Goal: Transaction & Acquisition: Purchase product/service

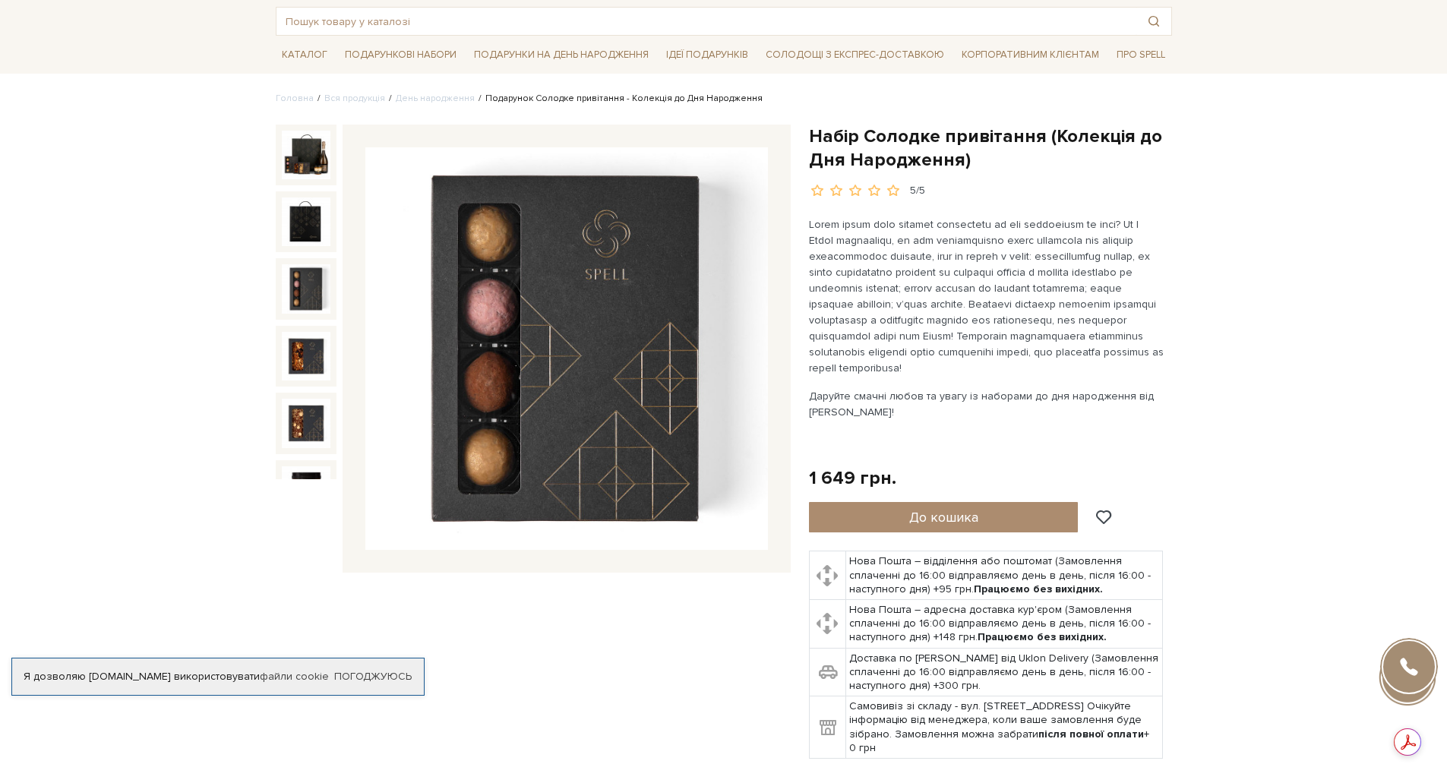
click at [986, 524] on button "До кошика" at bounding box center [944, 517] width 270 height 30
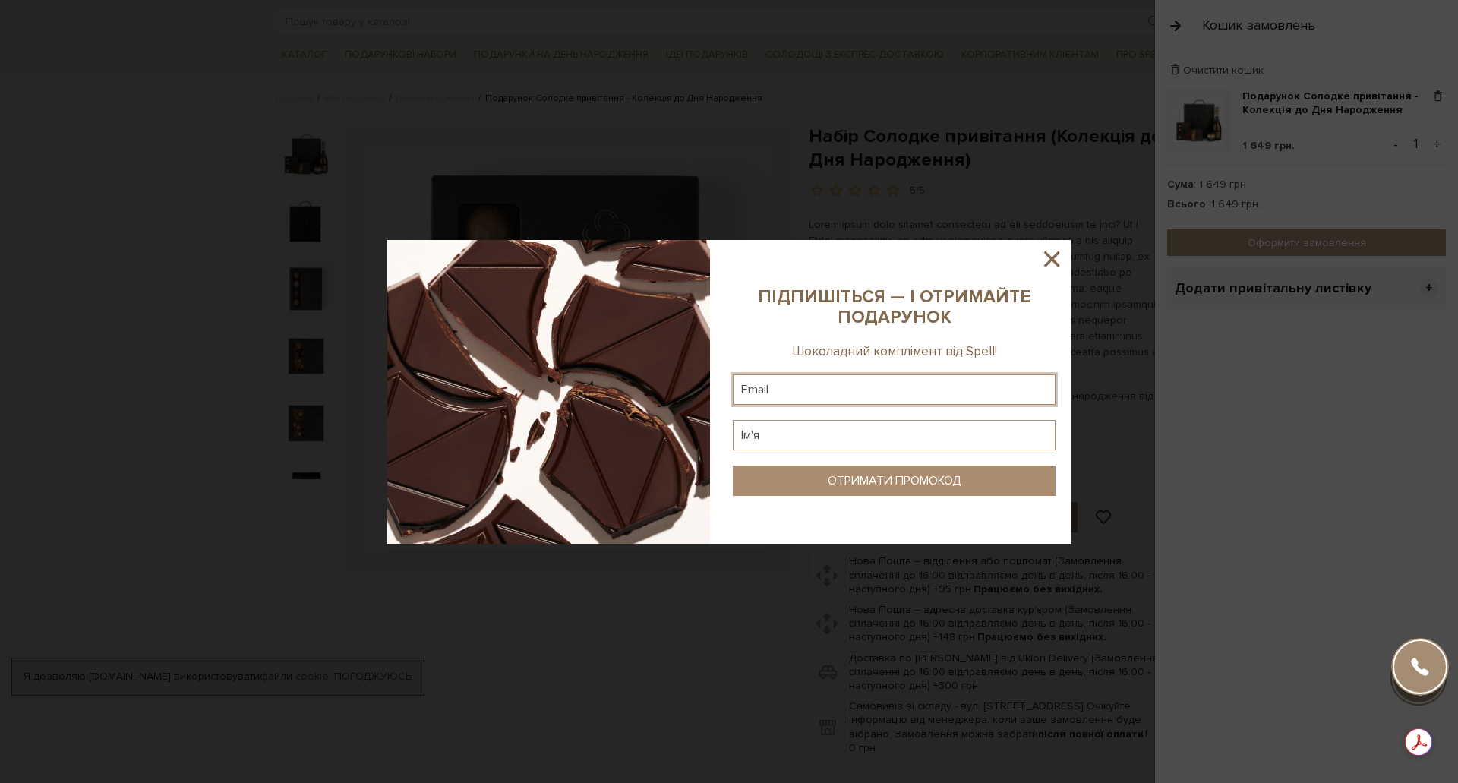
click at [924, 391] on input "text" at bounding box center [894, 389] width 323 height 30
click at [1047, 263] on icon at bounding box center [1051, 258] width 15 height 15
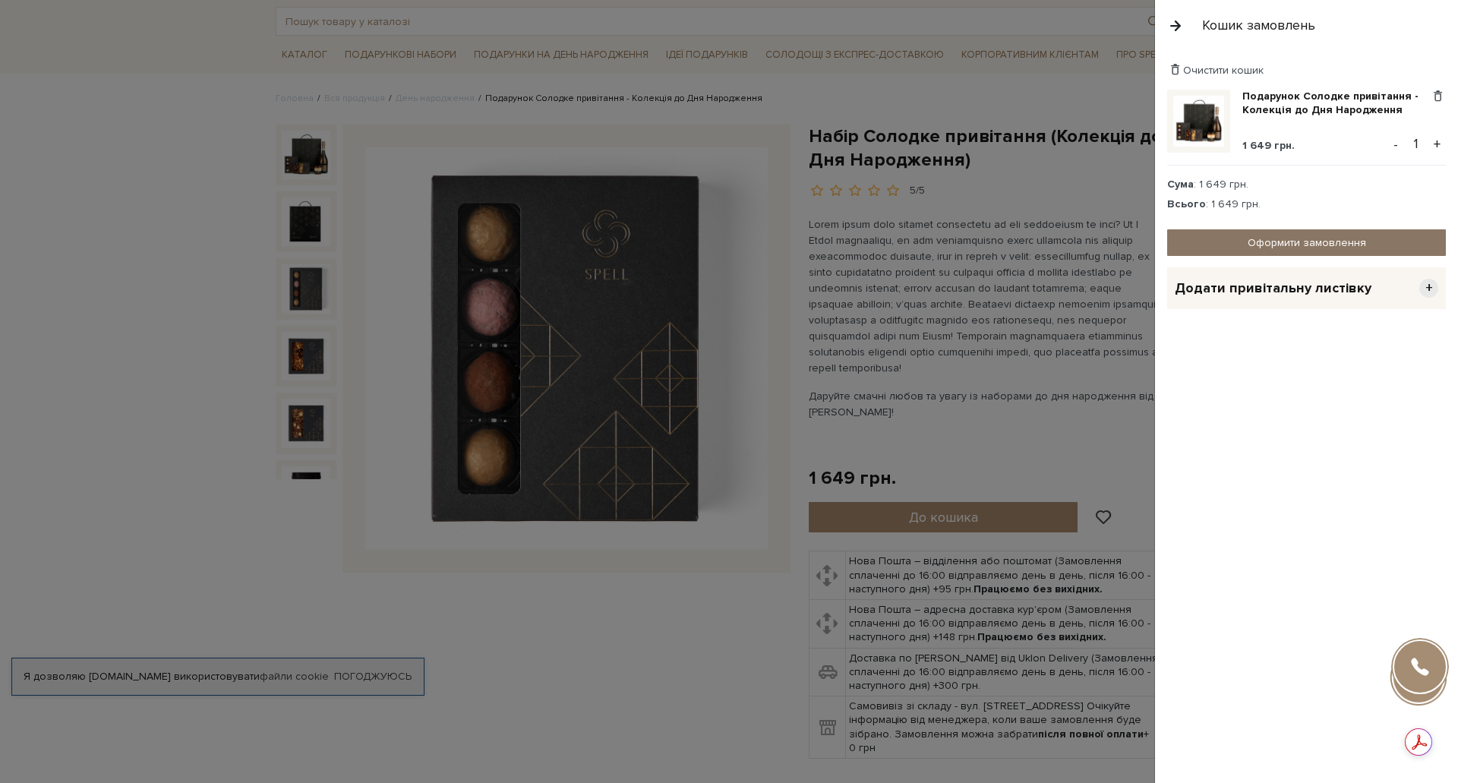
click at [1298, 241] on link "Оформити замовлення" at bounding box center [1306, 242] width 279 height 27
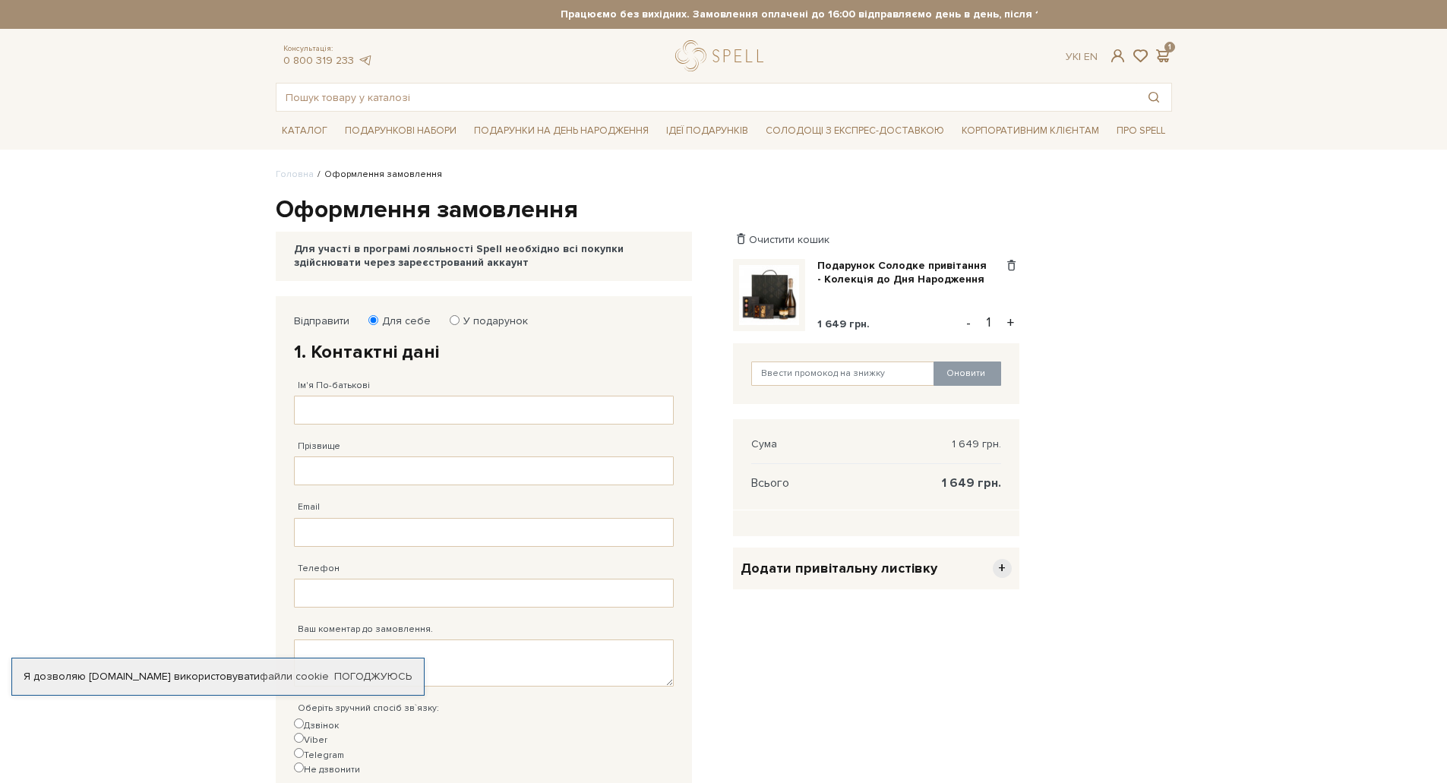
click at [467, 323] on label "У подарунок" at bounding box center [490, 321] width 74 height 14
click at [459, 323] on input "У подарунок" at bounding box center [455, 320] width 10 height 10
radio input "true"
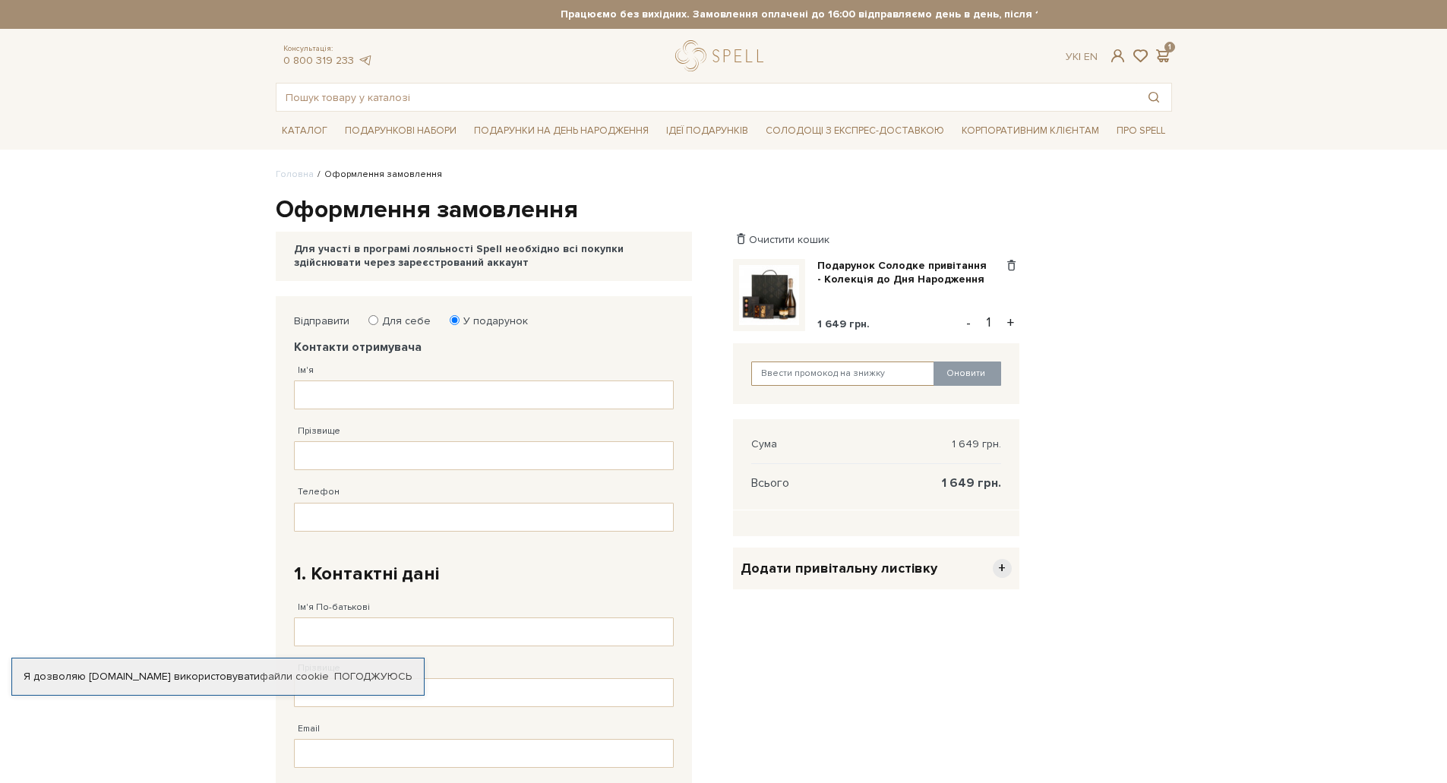
click at [819, 380] on input "text" at bounding box center [843, 373] width 184 height 24
click at [980, 370] on button "Оновити" at bounding box center [967, 373] width 68 height 24
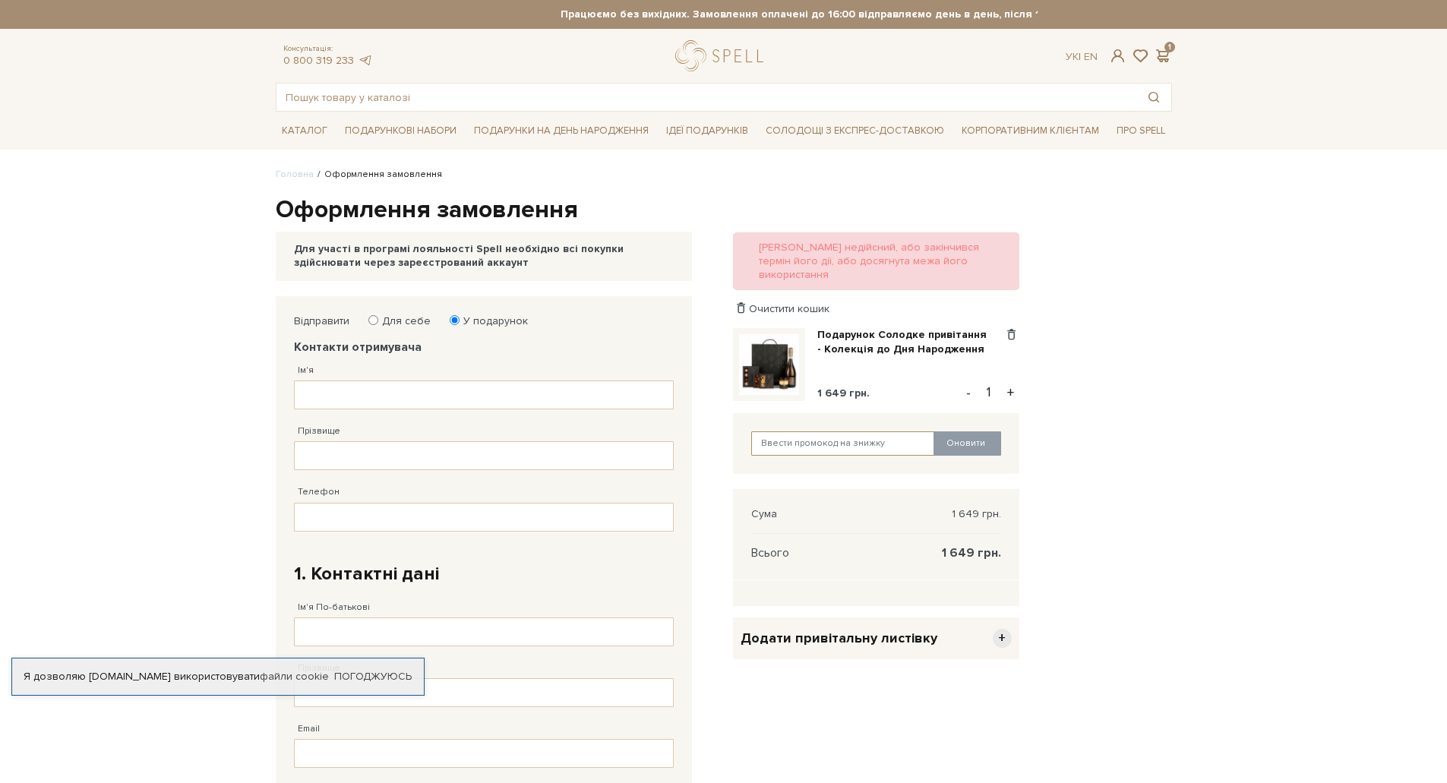
click at [914, 431] on input "text" at bounding box center [843, 443] width 184 height 24
click at [1308, 246] on body "Подарункові набори SALE Корпоративним клієнтам Доставка і оплата Консультація: …" at bounding box center [723, 682] width 1447 height 1365
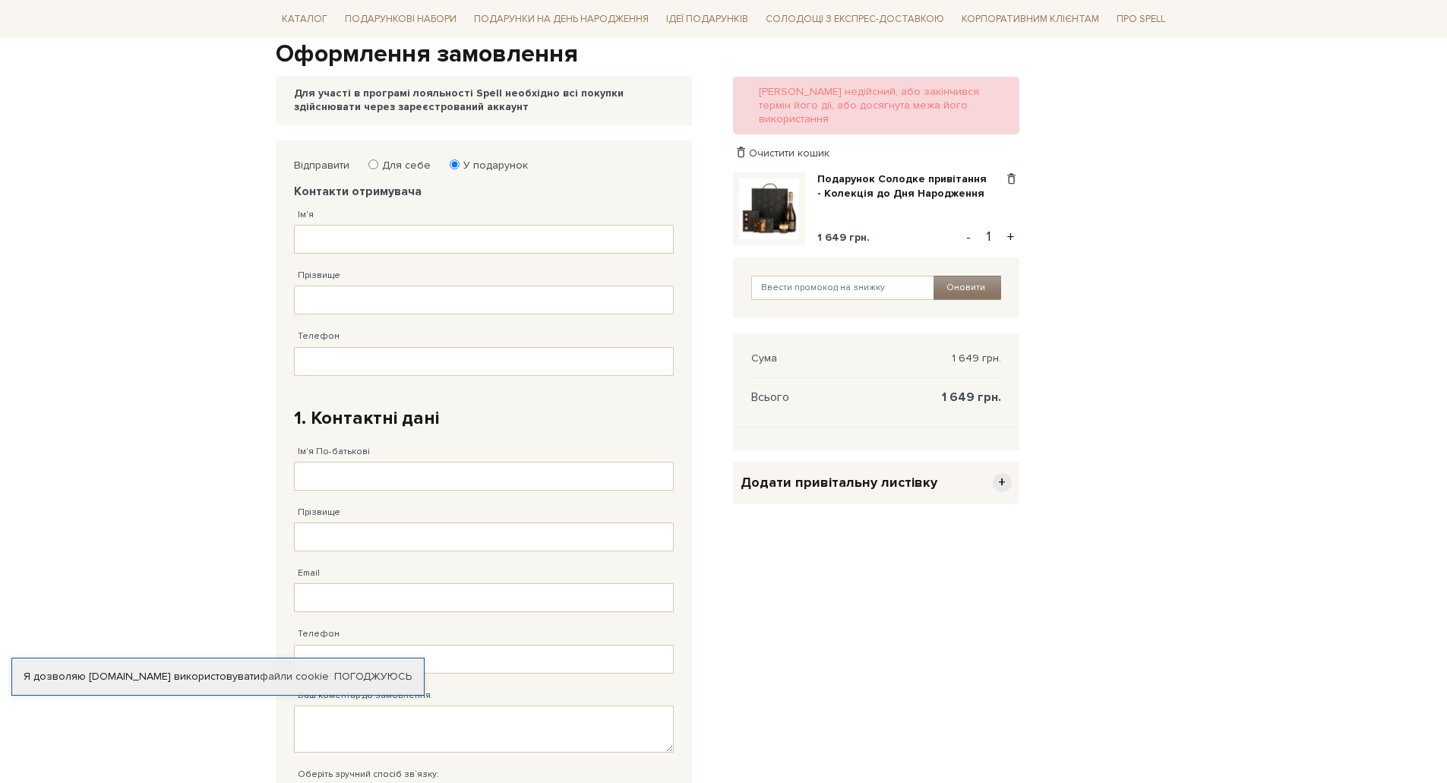
scroll to position [228, 0]
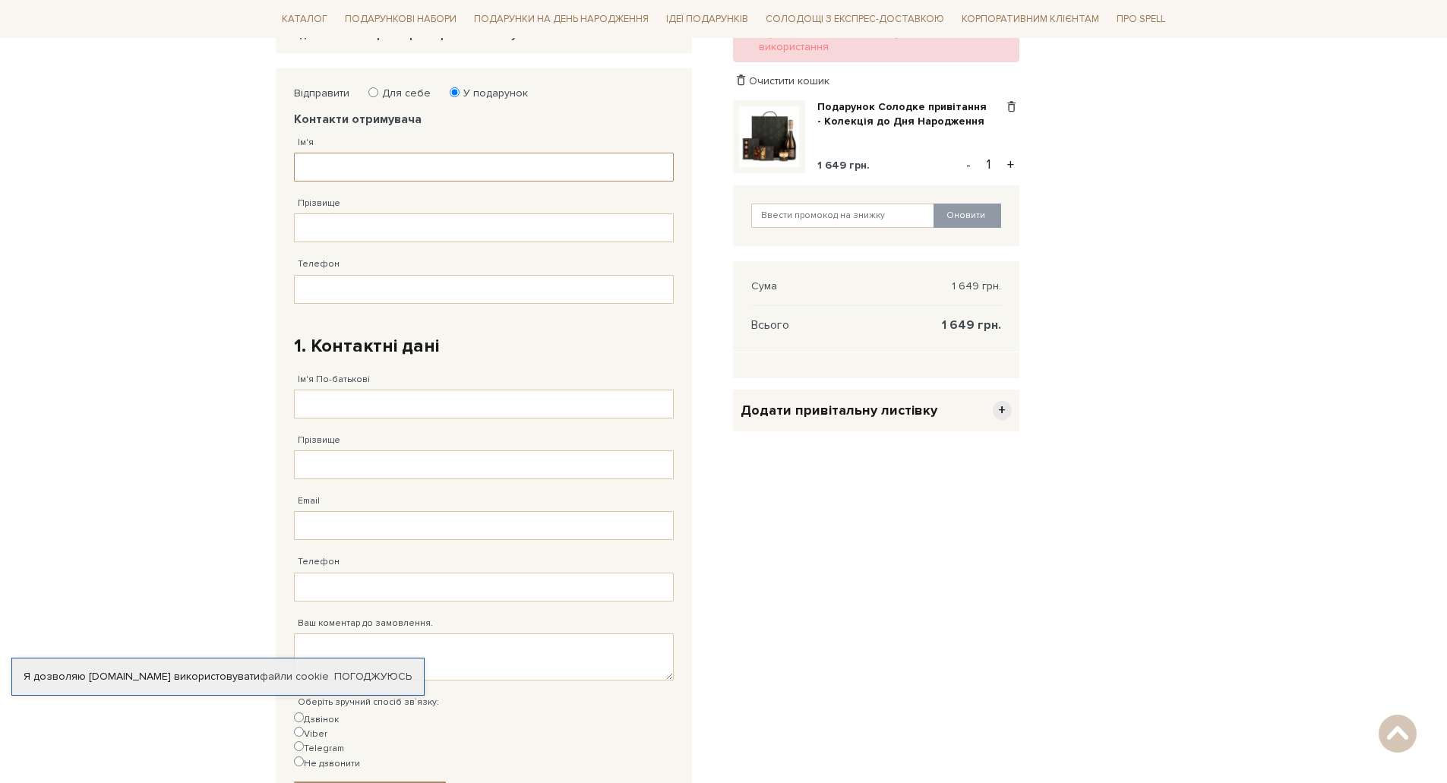
click at [387, 153] on input "Ім'я" at bounding box center [484, 167] width 380 height 29
click at [404, 94] on label "Для себе" at bounding box center [401, 94] width 58 height 14
click at [378, 94] on input "Для себе" at bounding box center [373, 92] width 10 height 10
radio input "true"
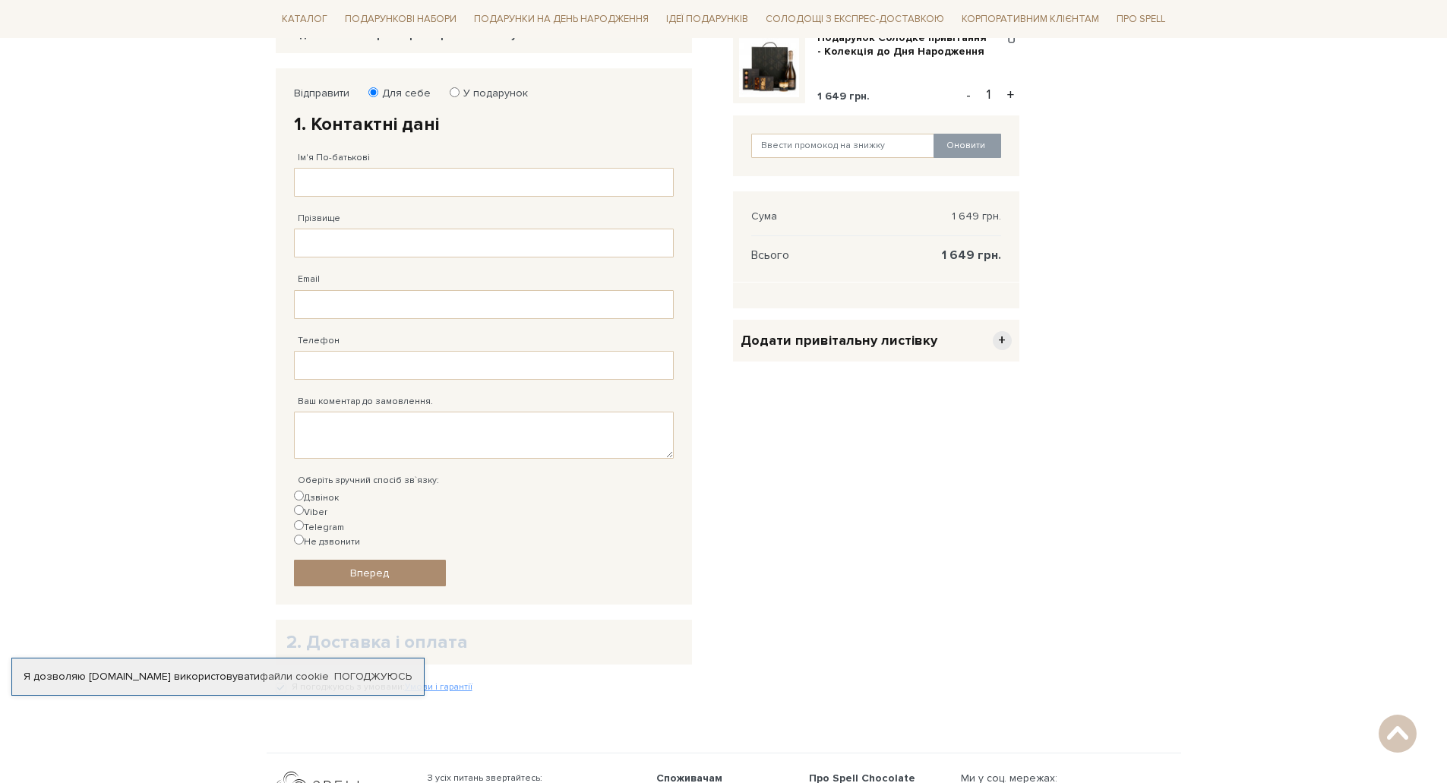
click at [458, 96] on label "У подарунок" at bounding box center [490, 94] width 74 height 14
click at [458, 96] on input "У подарунок" at bounding box center [455, 92] width 10 height 10
radio input "true"
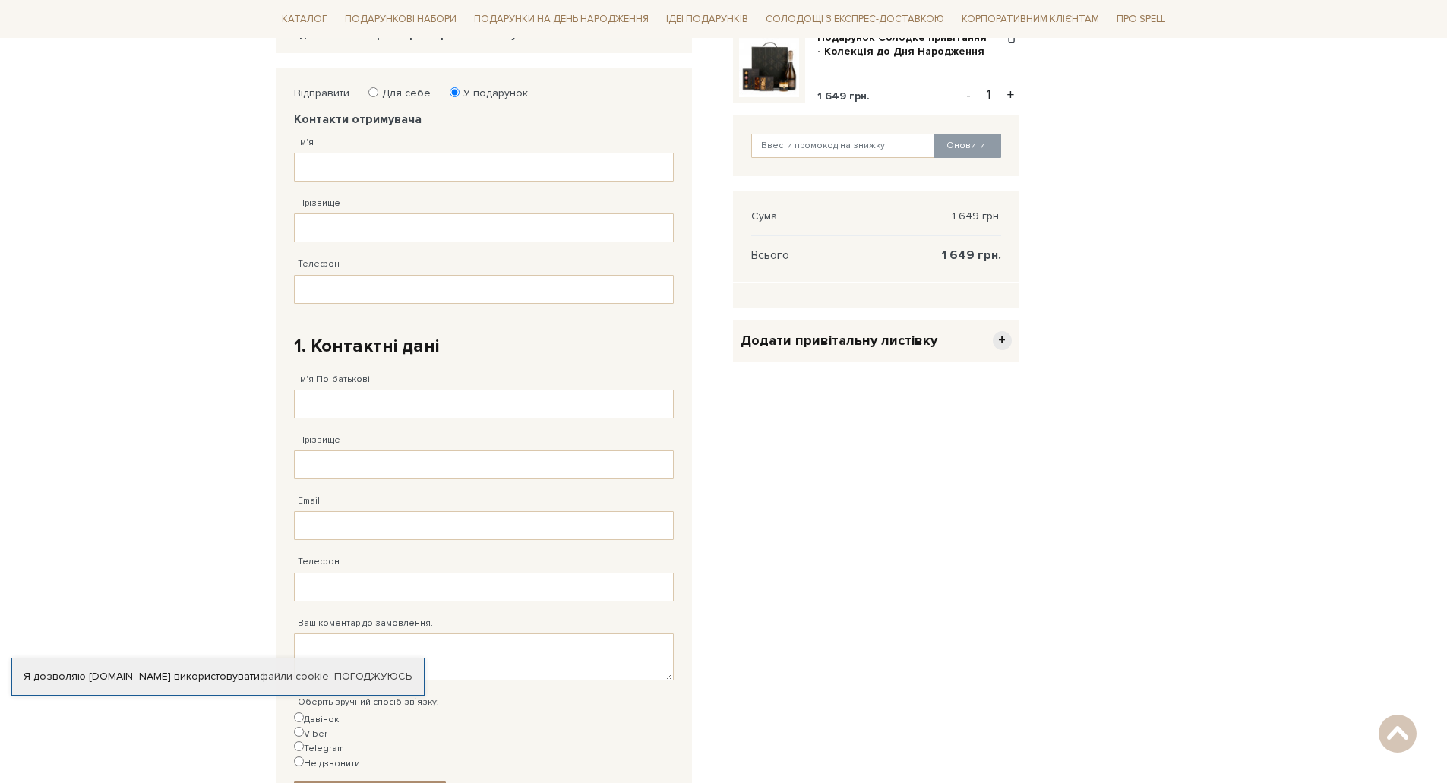
click at [891, 343] on span "Додати привітальну листівку" at bounding box center [838, 340] width 197 height 17
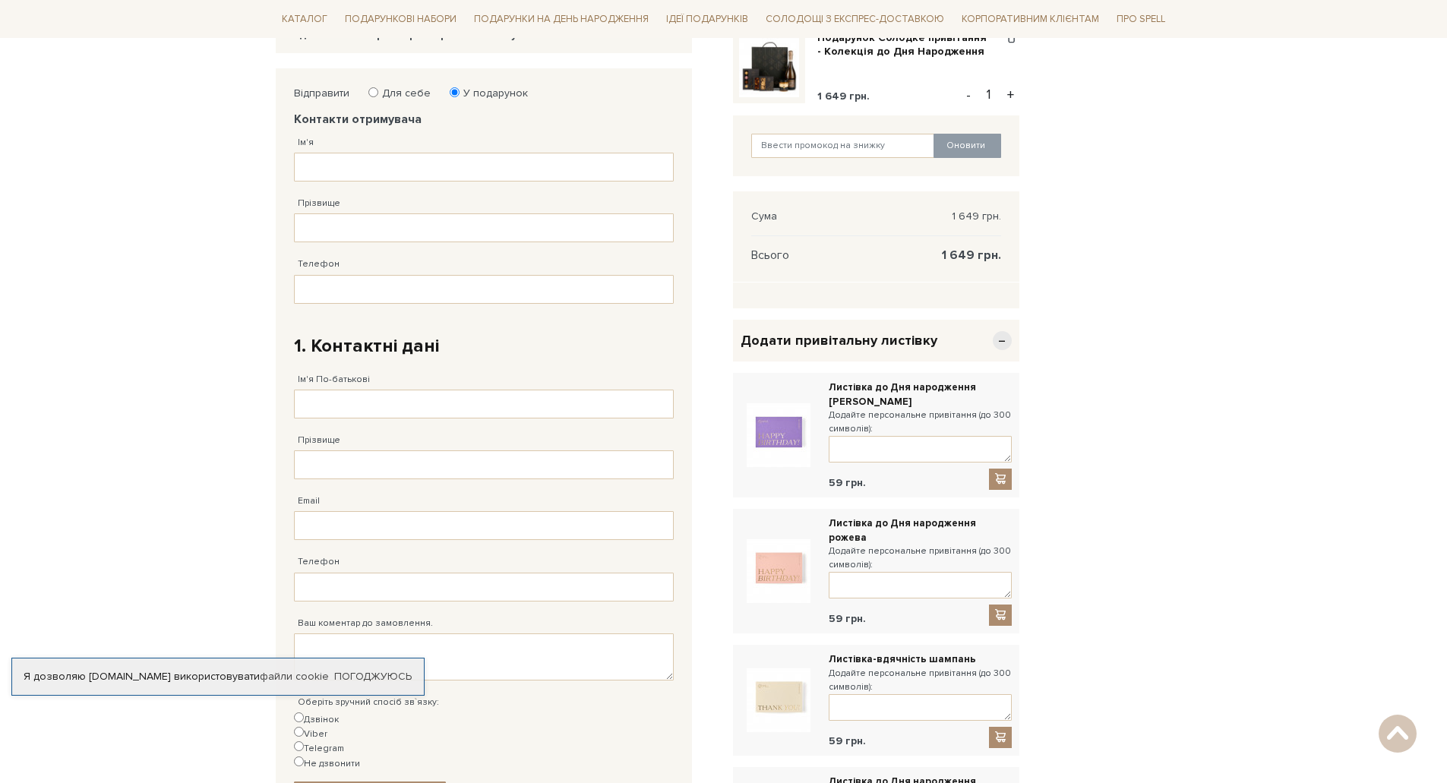
click at [891, 343] on span "Додати привітальну листівку" at bounding box center [838, 340] width 197 height 17
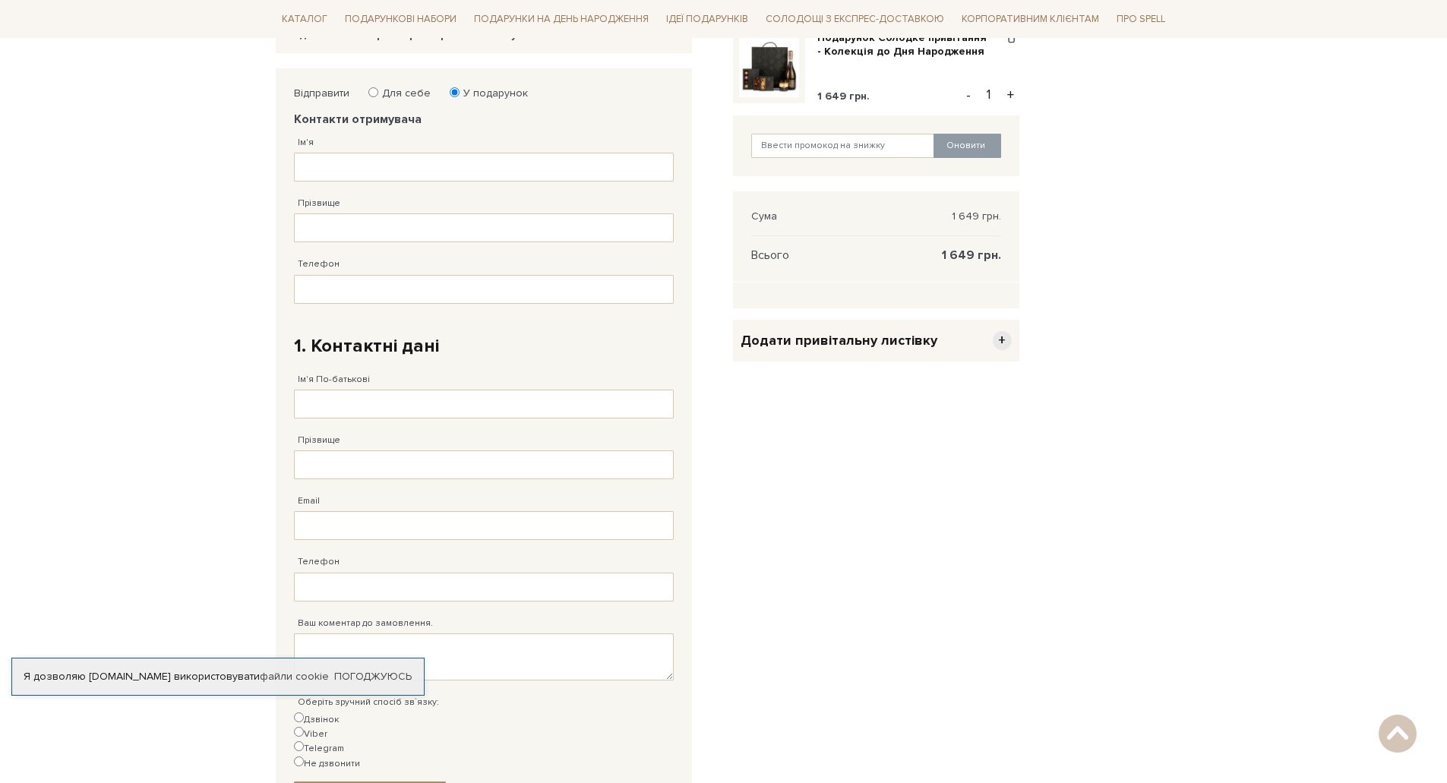
click at [861, 343] on span "Додати привітальну листівку" at bounding box center [838, 340] width 197 height 17
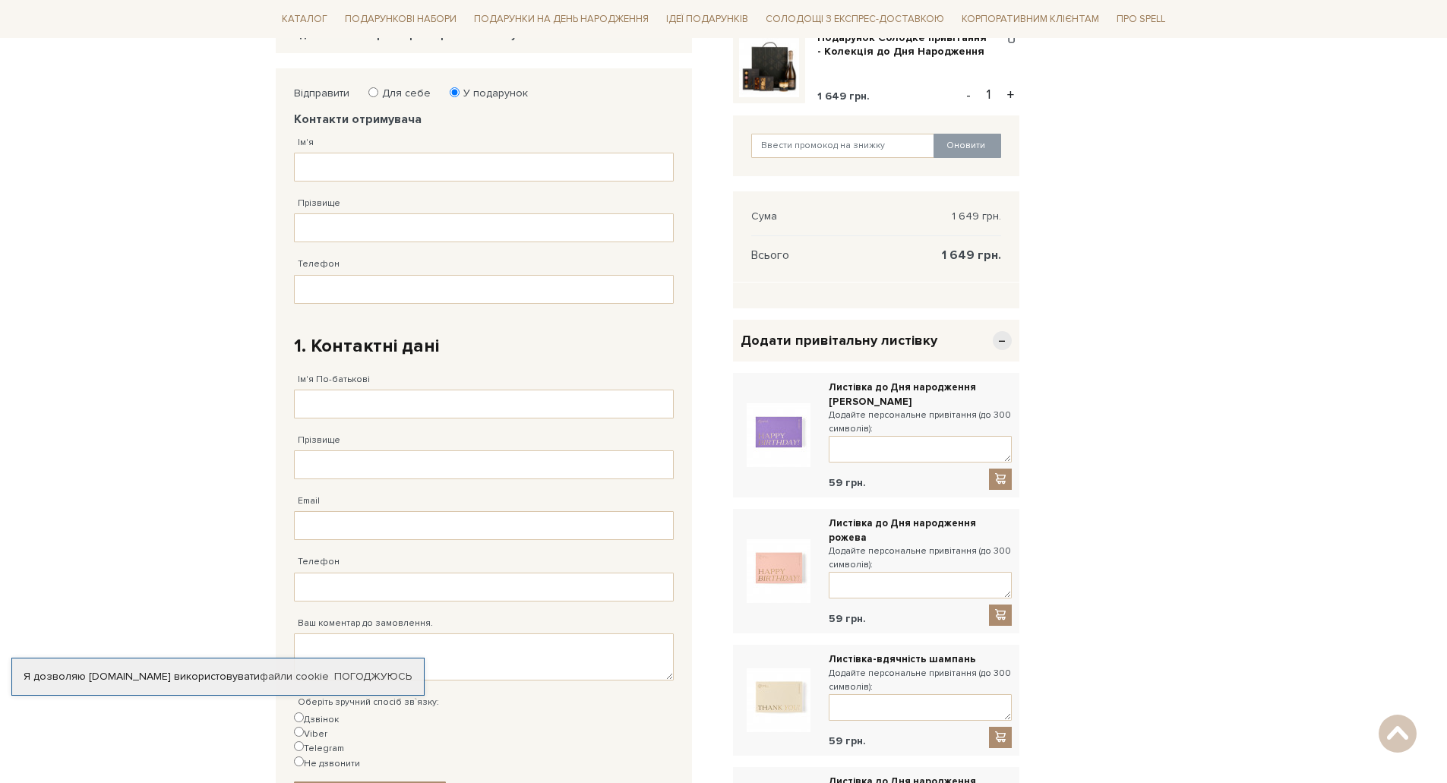
click at [861, 343] on span "Додати привітальну листівку" at bounding box center [838, 340] width 197 height 17
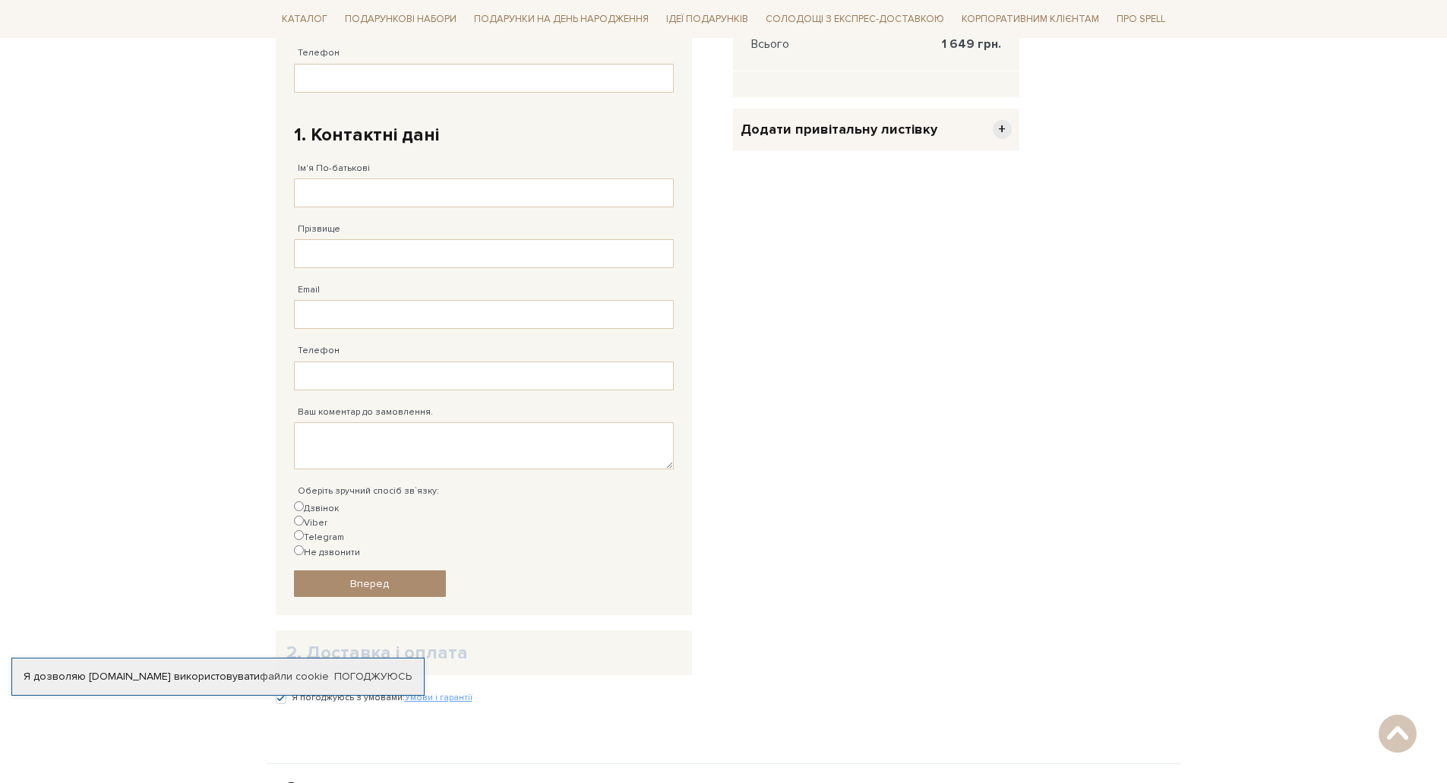
scroll to position [456, 0]
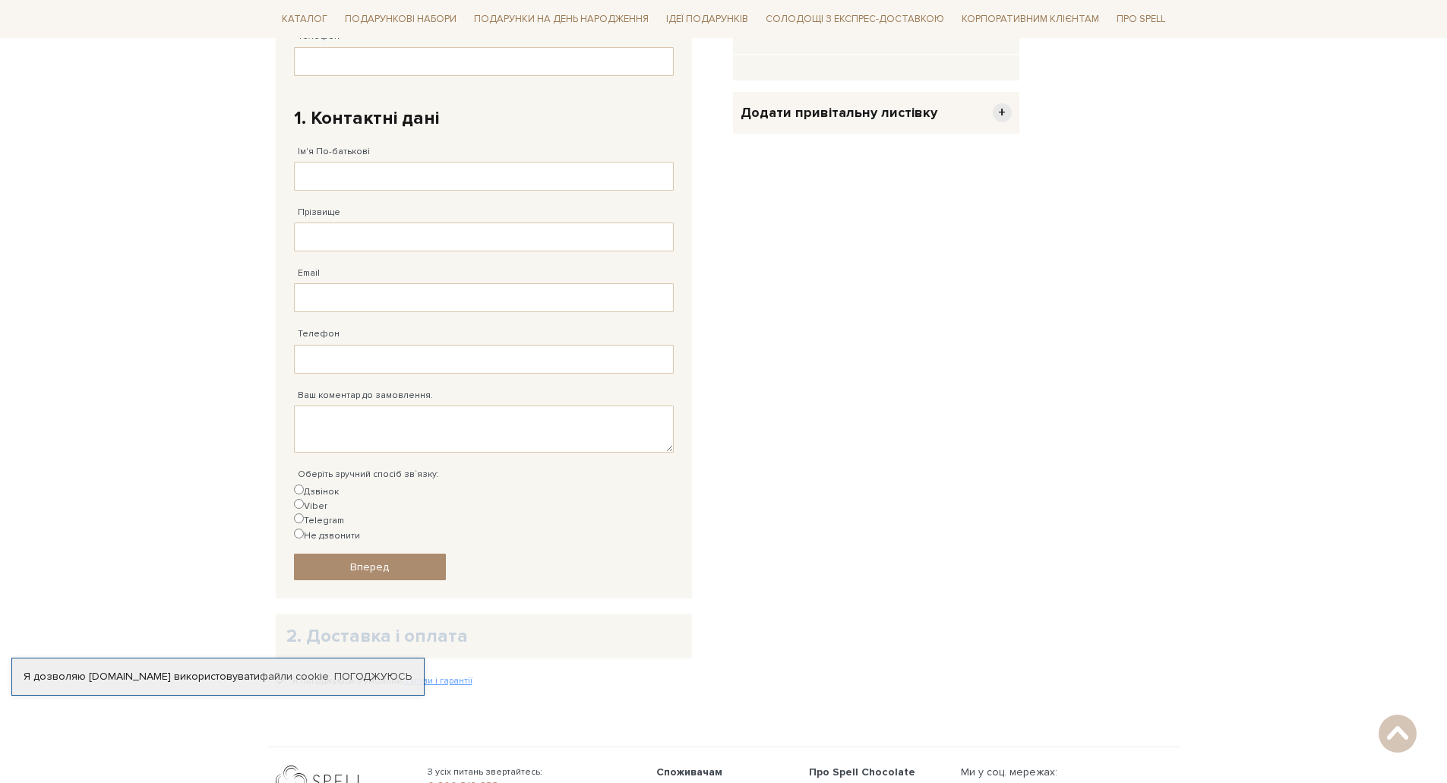
click at [344, 513] on label "Telegram" at bounding box center [319, 520] width 50 height 14
click at [304, 513] on input "Telegram" at bounding box center [299, 518] width 10 height 10
radio input "true"
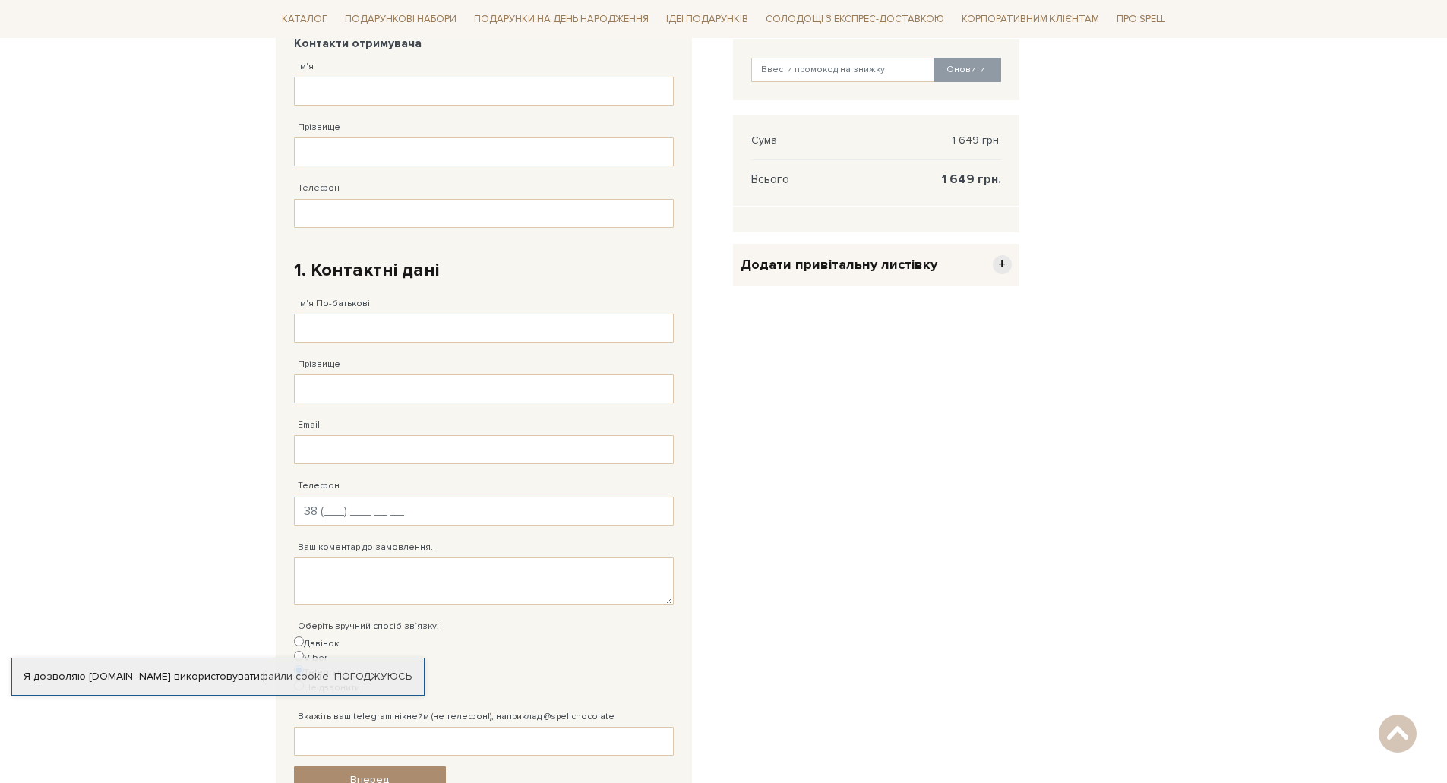
scroll to position [152, 0]
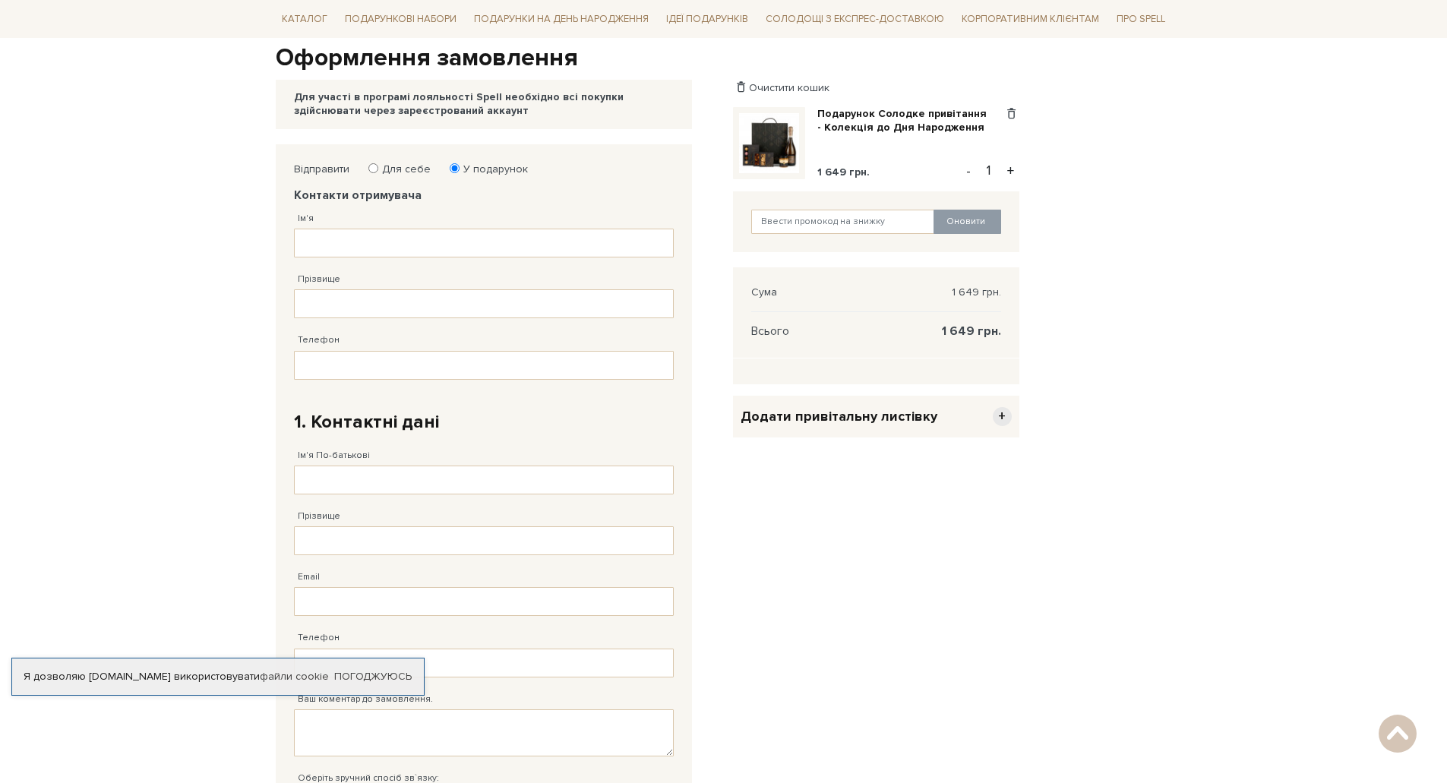
click at [390, 166] on label "Для себе" at bounding box center [401, 170] width 58 height 14
click at [378, 166] on input "Для себе" at bounding box center [373, 168] width 10 height 10
radio input "true"
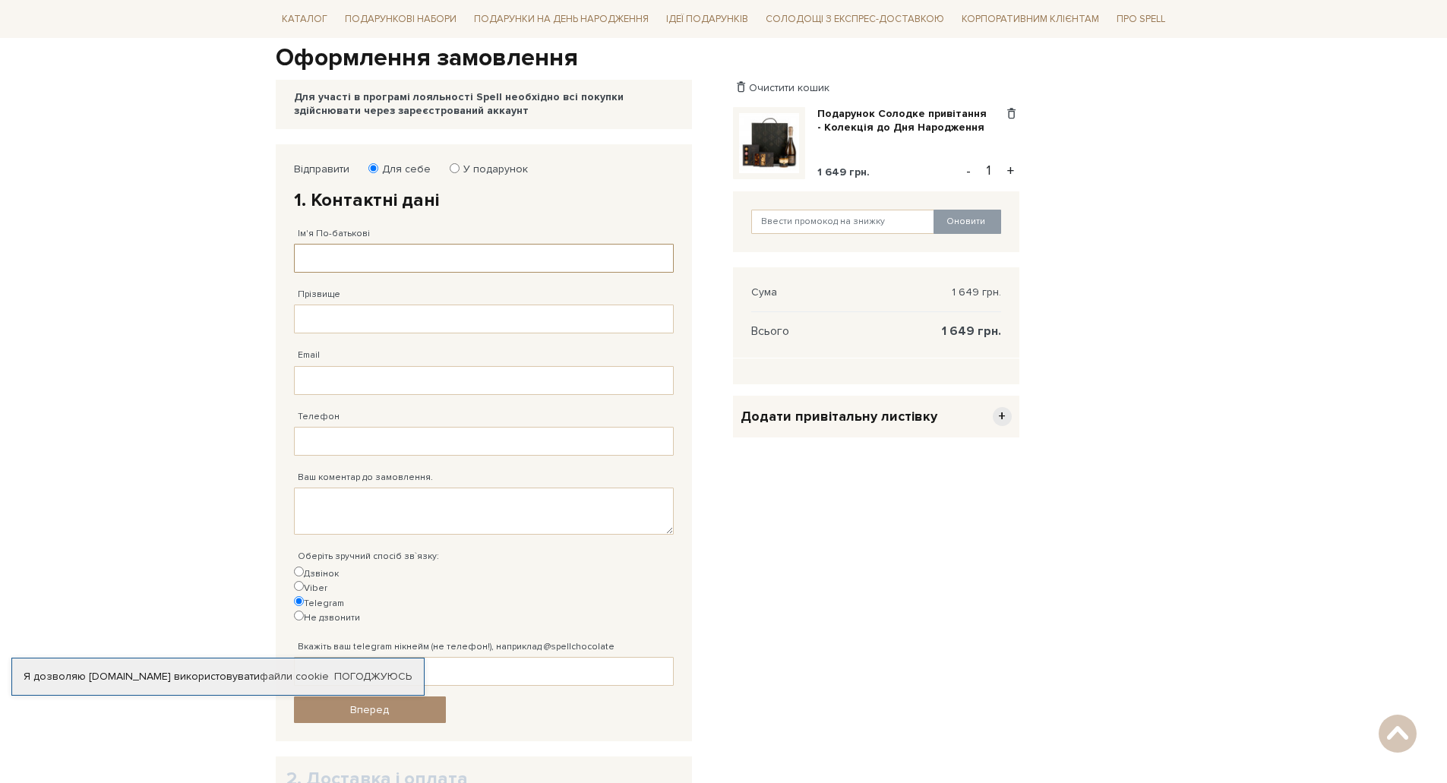
click at [407, 252] on input "Ім'я По-батькові" at bounding box center [484, 258] width 380 height 29
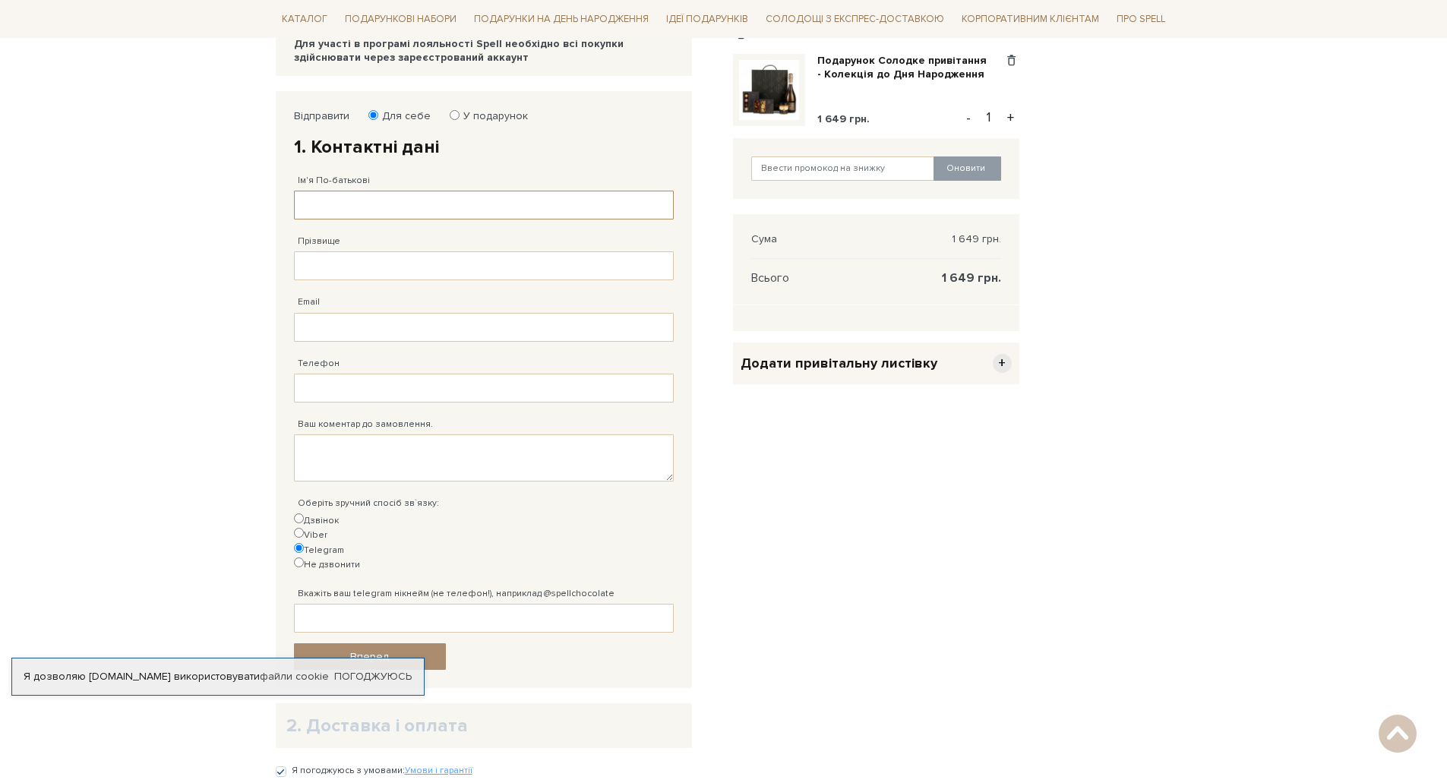
scroll to position [304, 0]
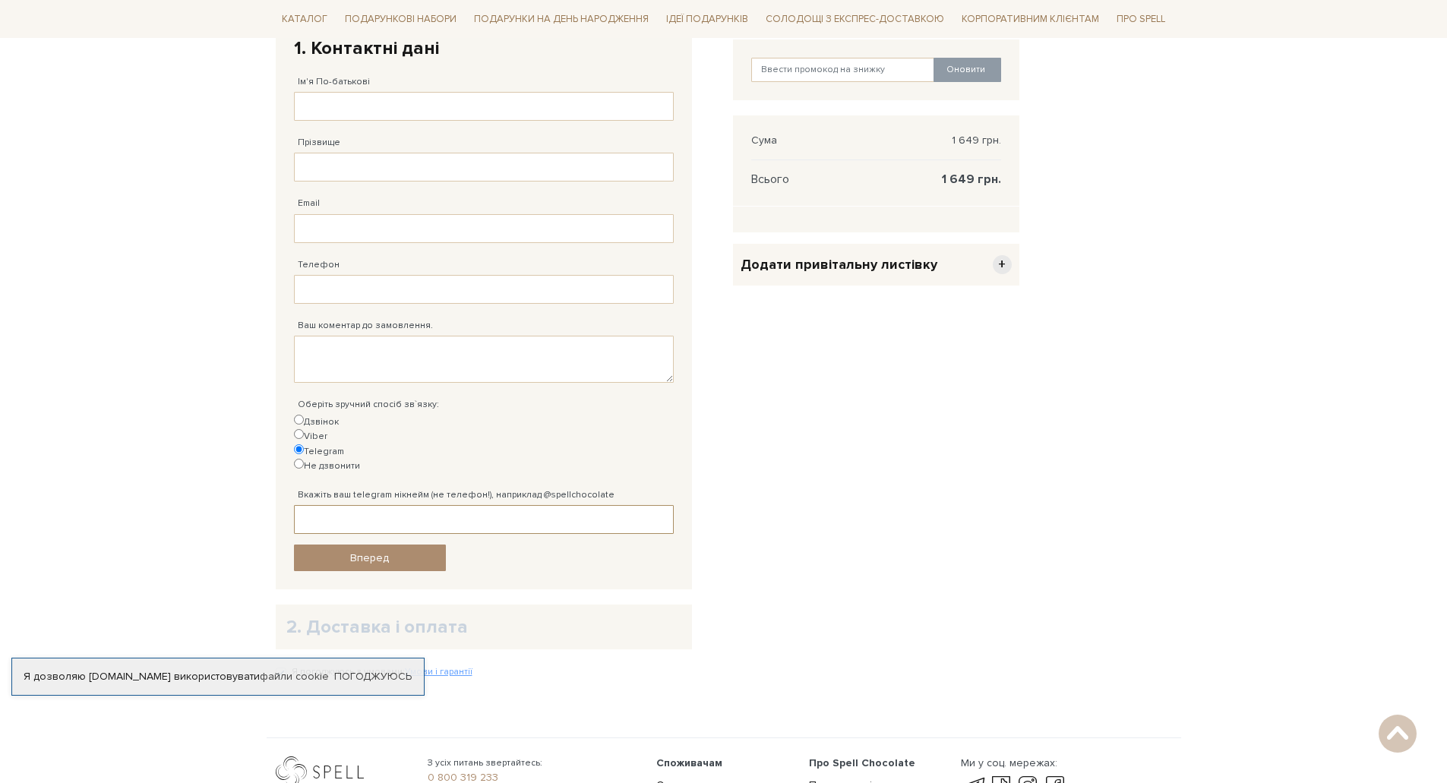
click at [412, 505] on input "Вкажіть ваш telegram нікнейм (не телефон!), наприклад @spellchocolate" at bounding box center [484, 519] width 380 height 29
click at [530, 505] on input "Вкажіть ваш telegram нікнейм (не телефон!), наприклад @spellchocolate" at bounding box center [484, 519] width 380 height 29
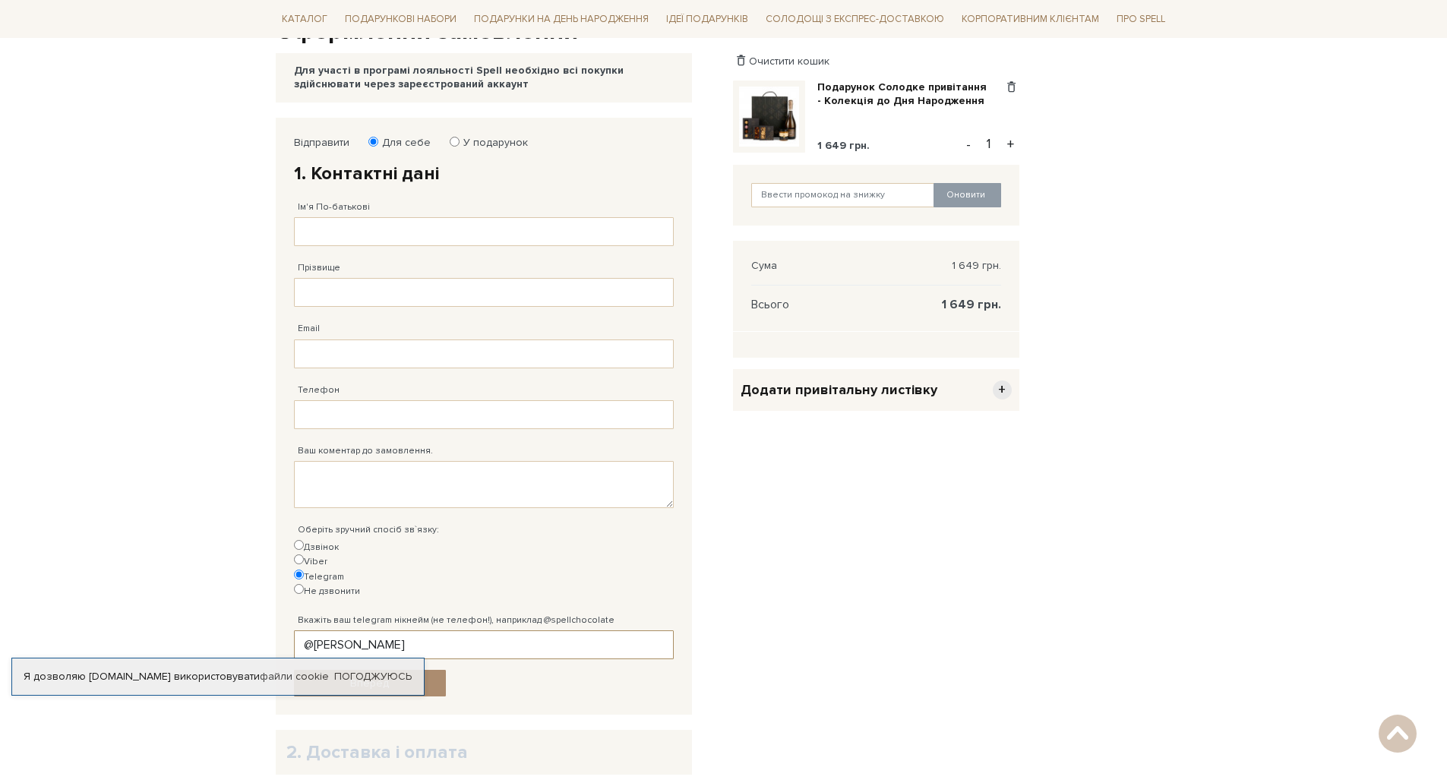
scroll to position [0, 0]
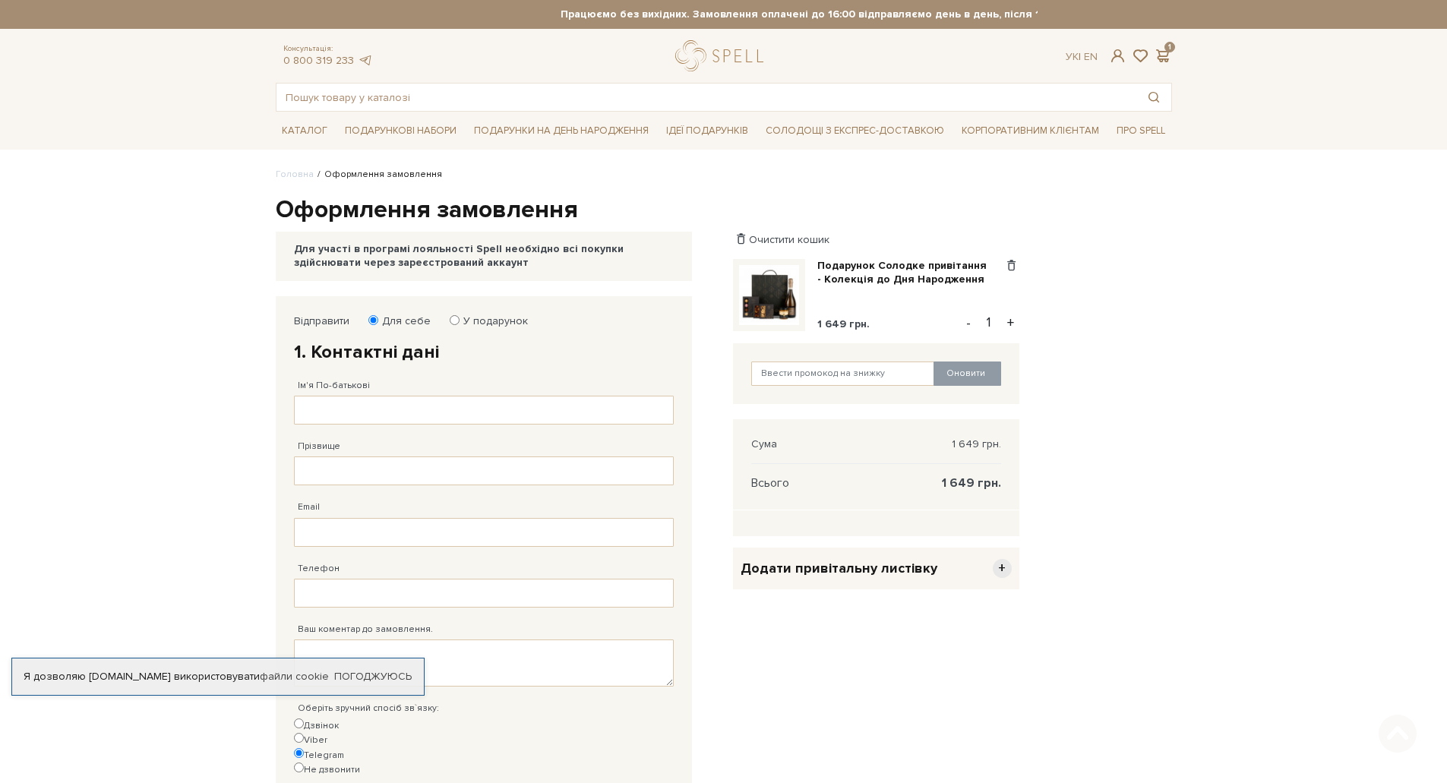
type input "@[PERSON_NAME]"
click at [389, 416] on input "Ім'я По-батькові" at bounding box center [484, 410] width 380 height 29
type input "[PERSON_NAME]"
type input "В"
type input "[PERSON_NAME]"
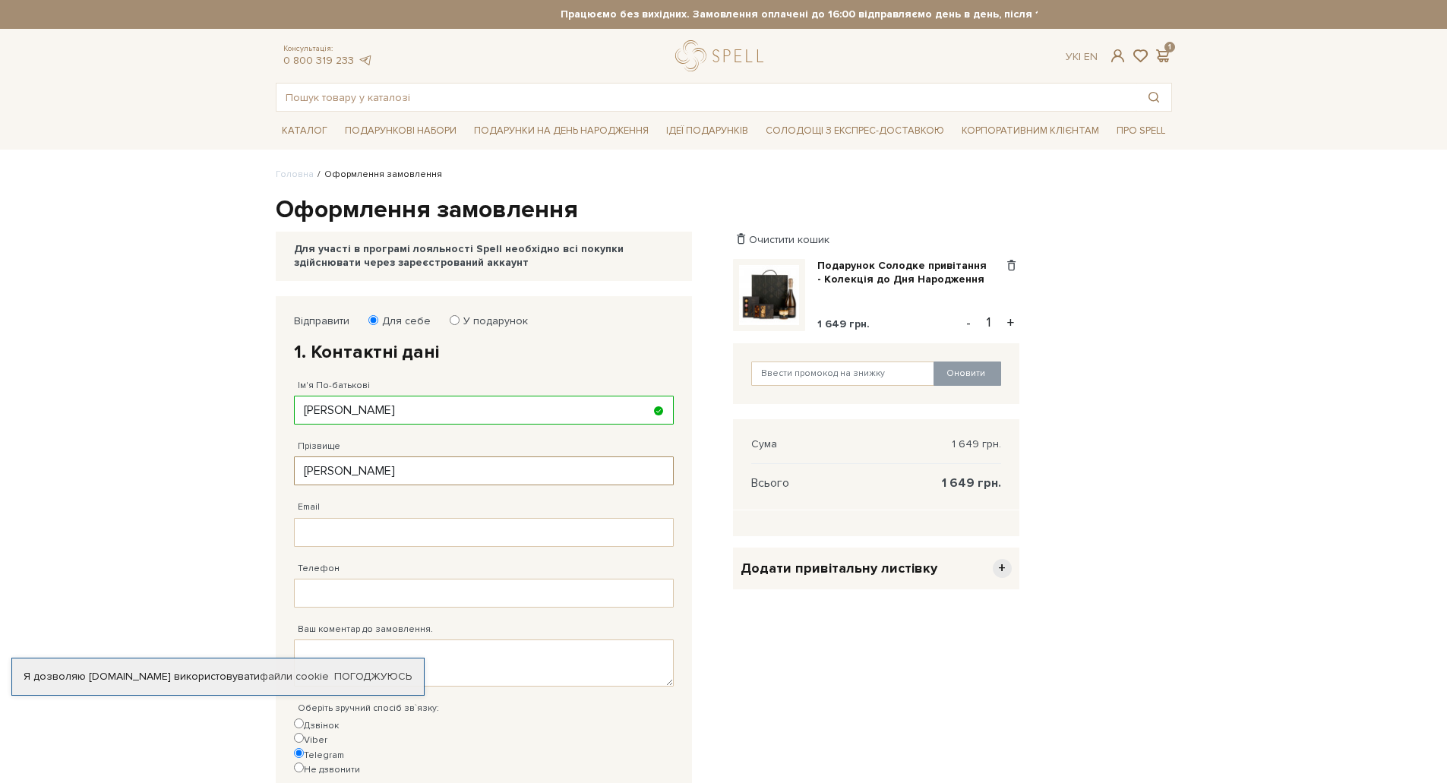
type input "[PERSON_NAME]"
click at [333, 538] on input "Email" at bounding box center [484, 532] width 380 height 29
type input "K"
type input "[EMAIL_ADDRESS][DOMAIN_NAME]"
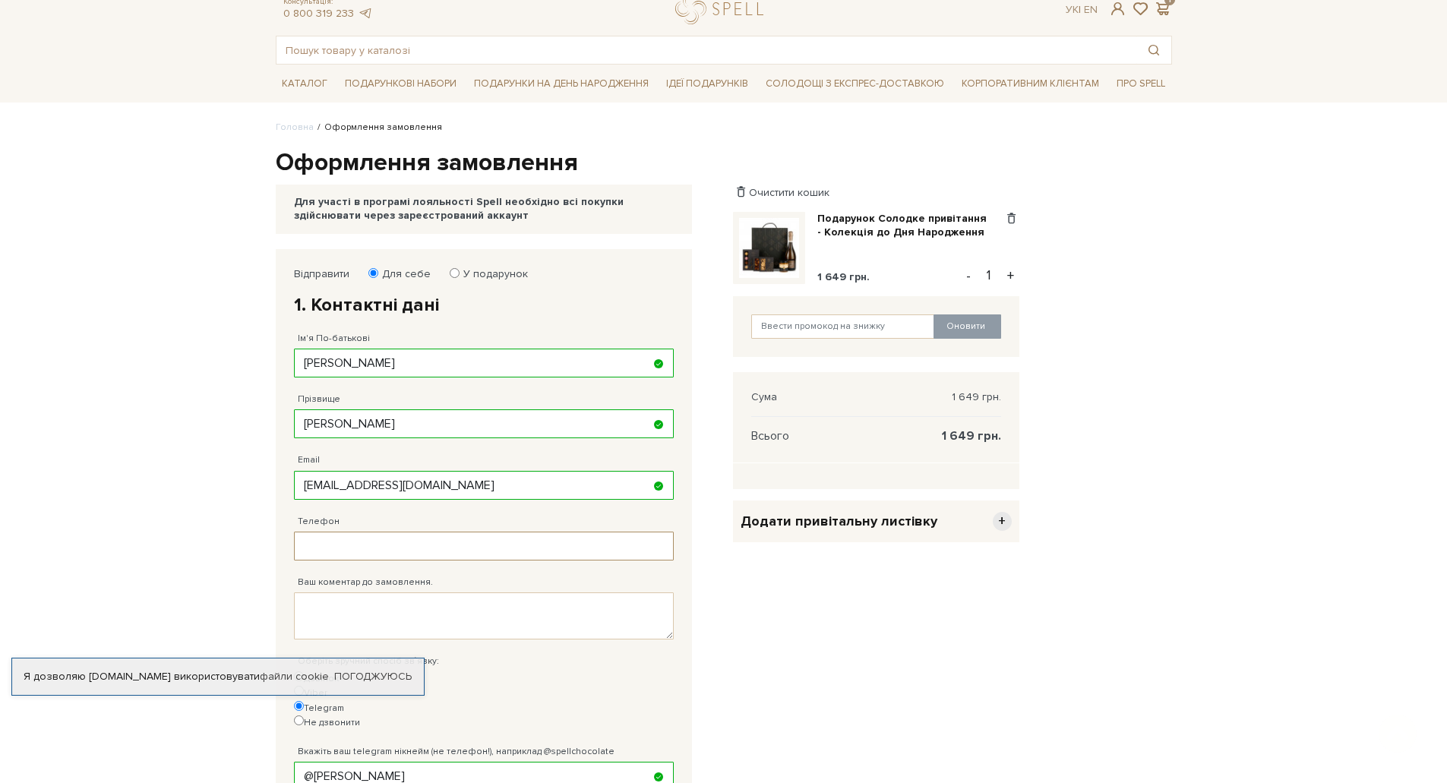
scroll to position [152, 0]
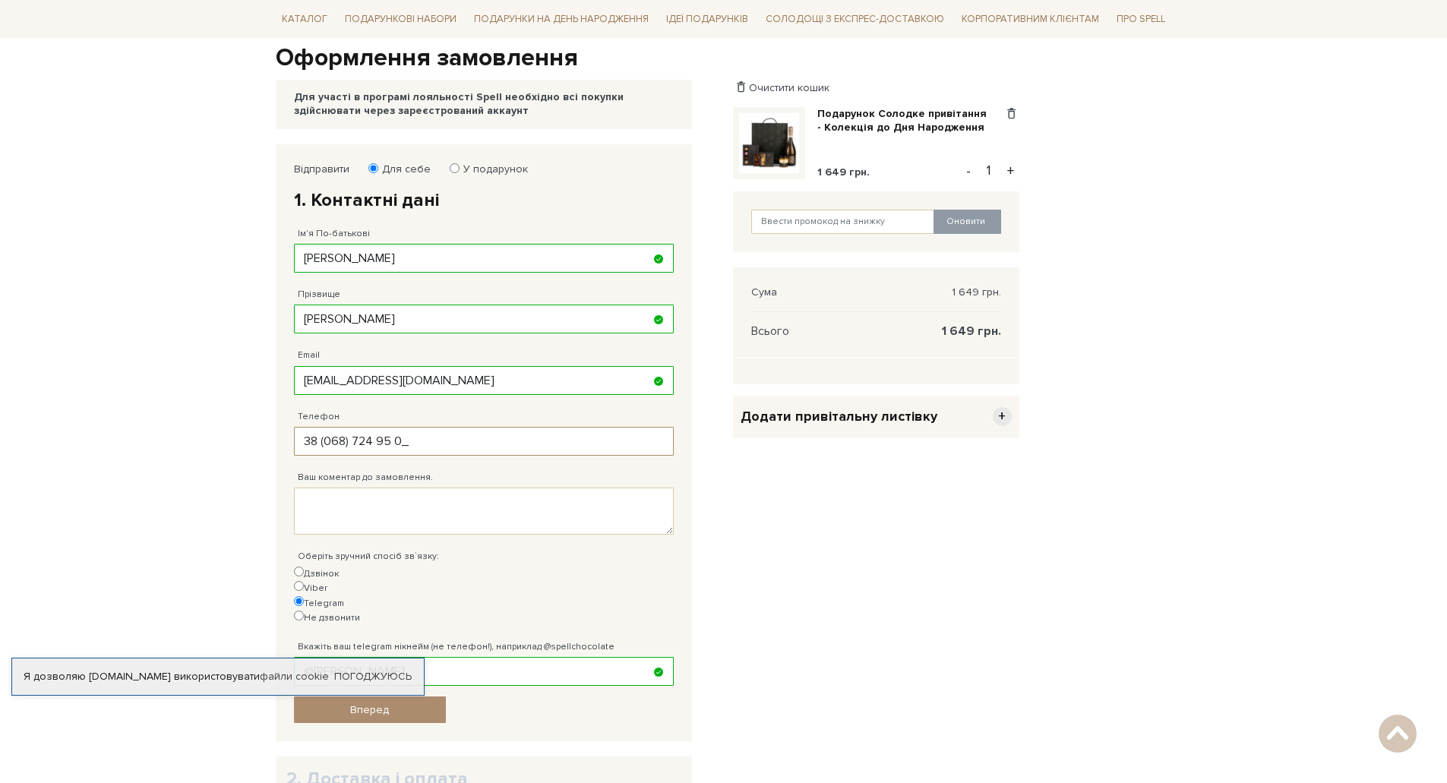
type input "[PHONE_NUMBER]"
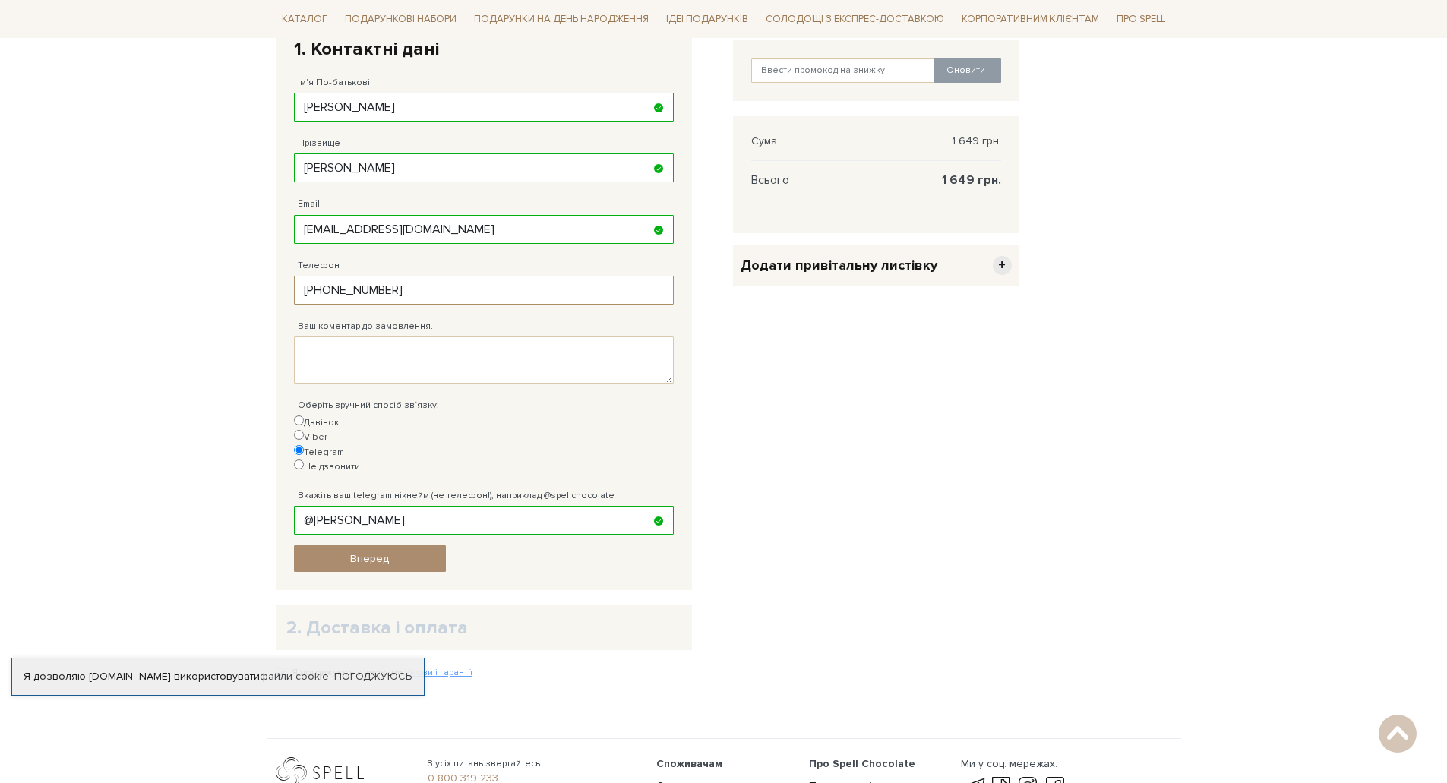
scroll to position [380, 0]
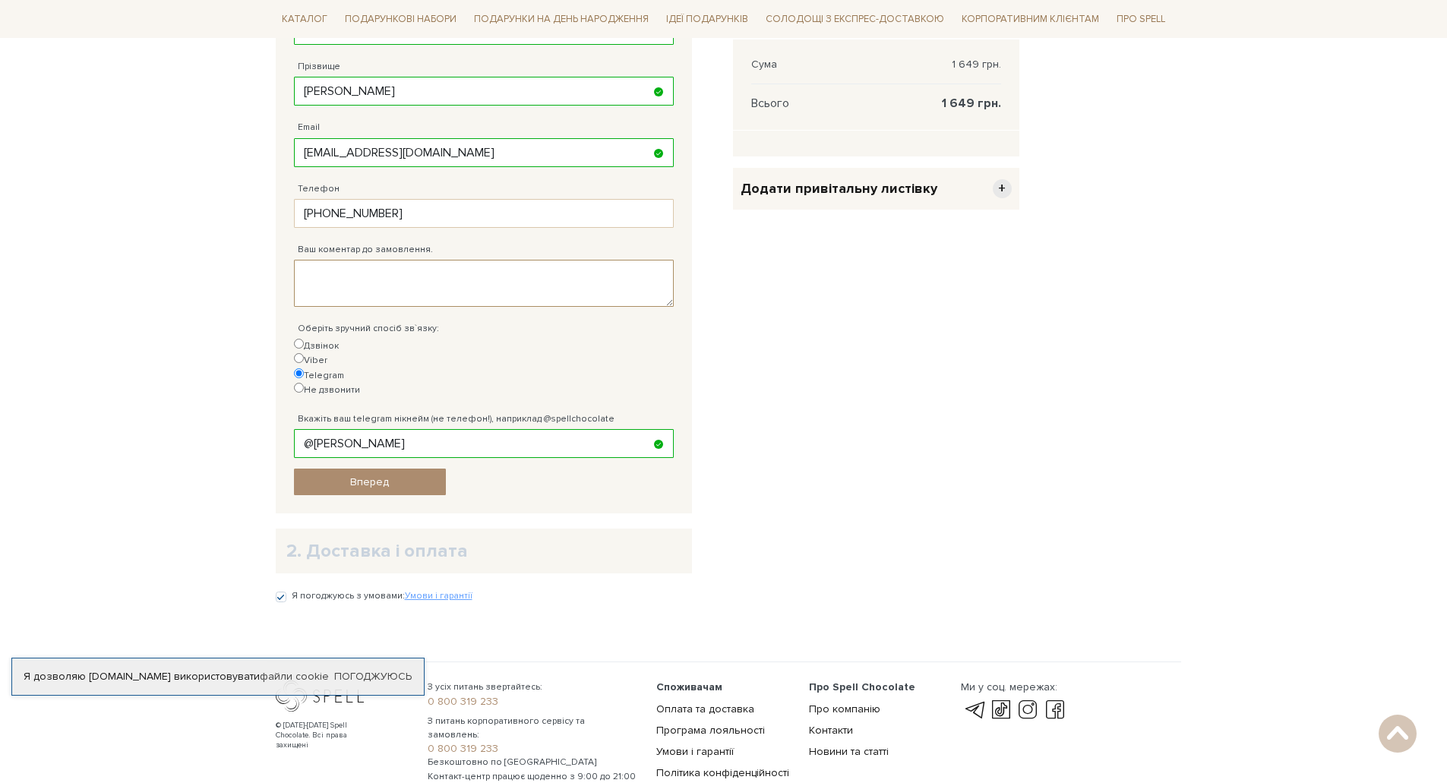
click at [387, 277] on textarea "Ваш коментар до замовлення." at bounding box center [484, 283] width 380 height 47
click at [366, 475] on span "Вперед" at bounding box center [369, 481] width 39 height 13
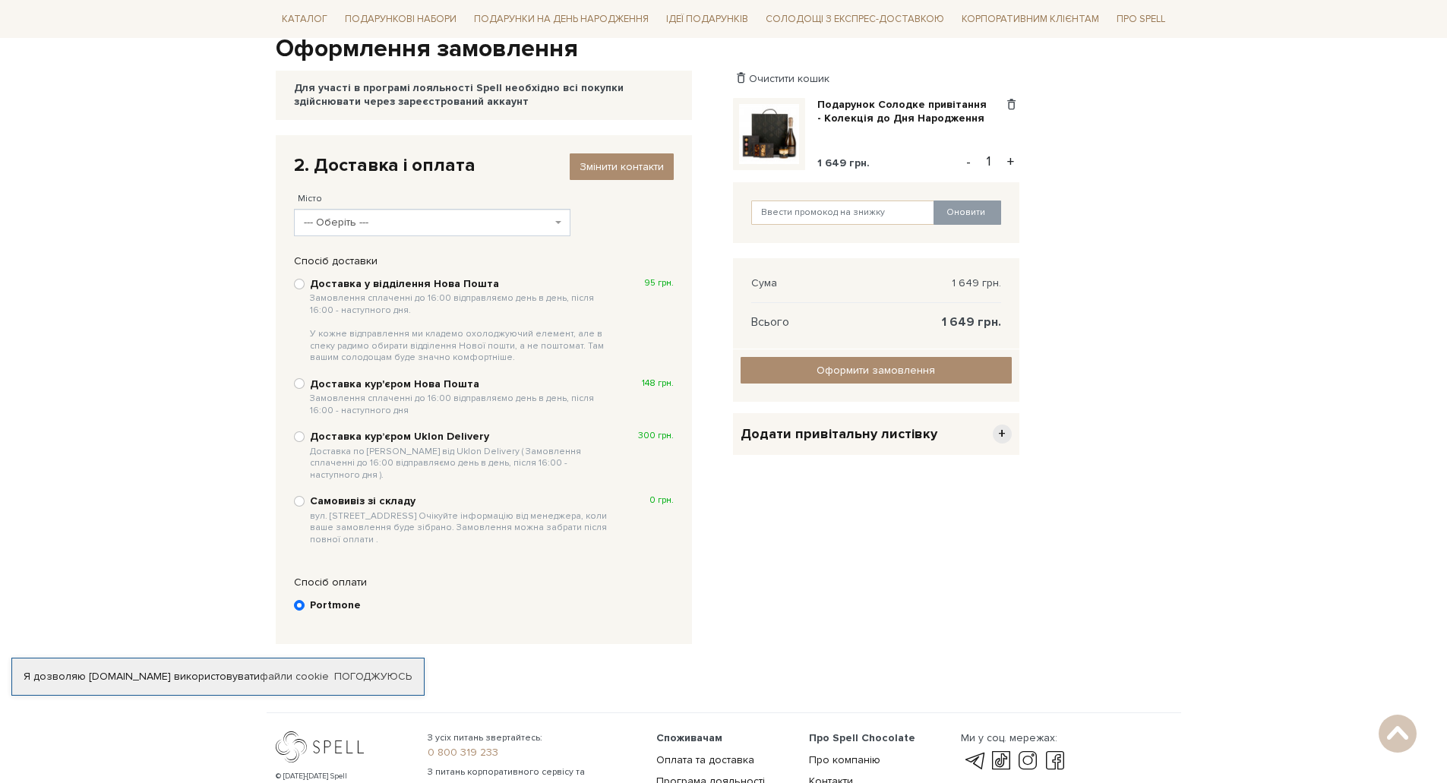
scroll to position [144, 0]
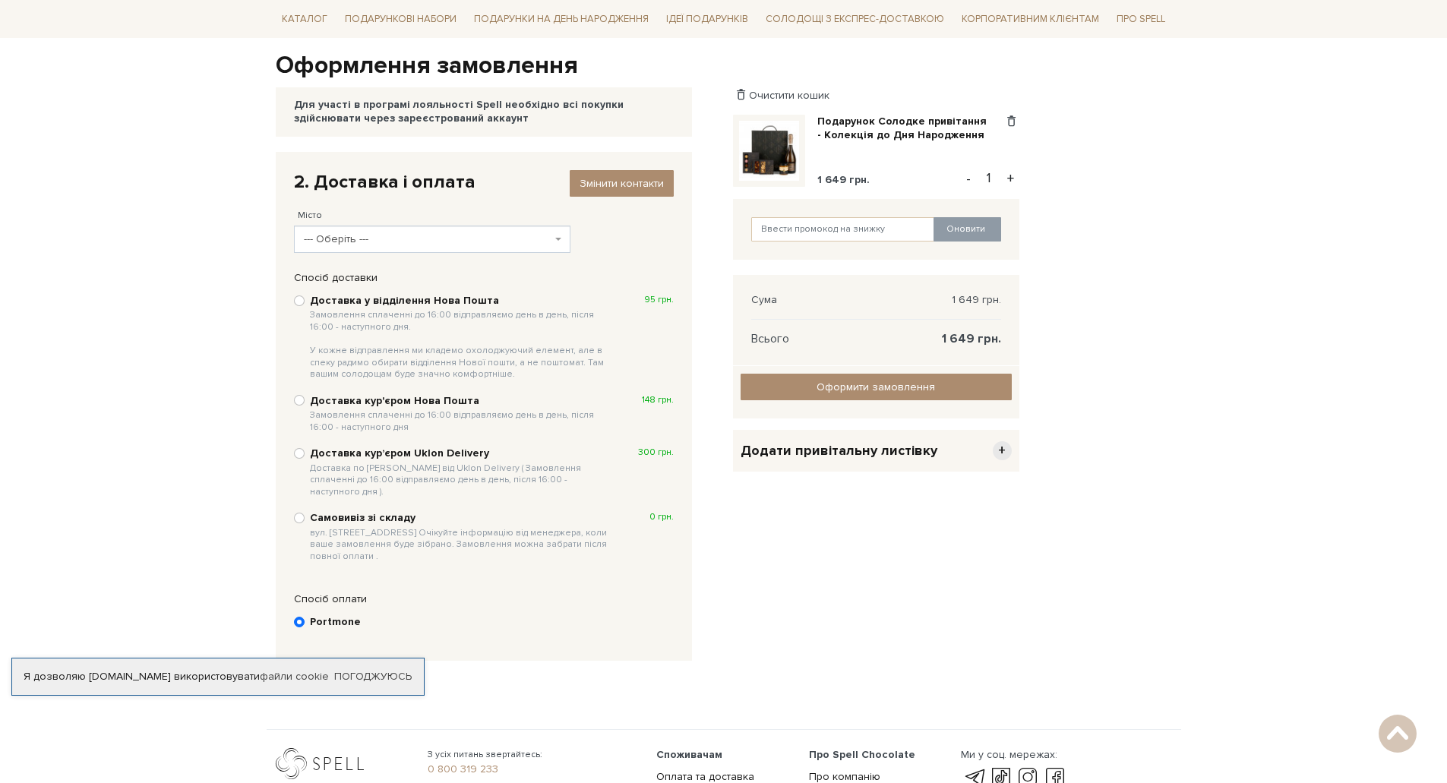
click at [414, 236] on span "--- Оберіть ---" at bounding box center [428, 239] width 248 height 15
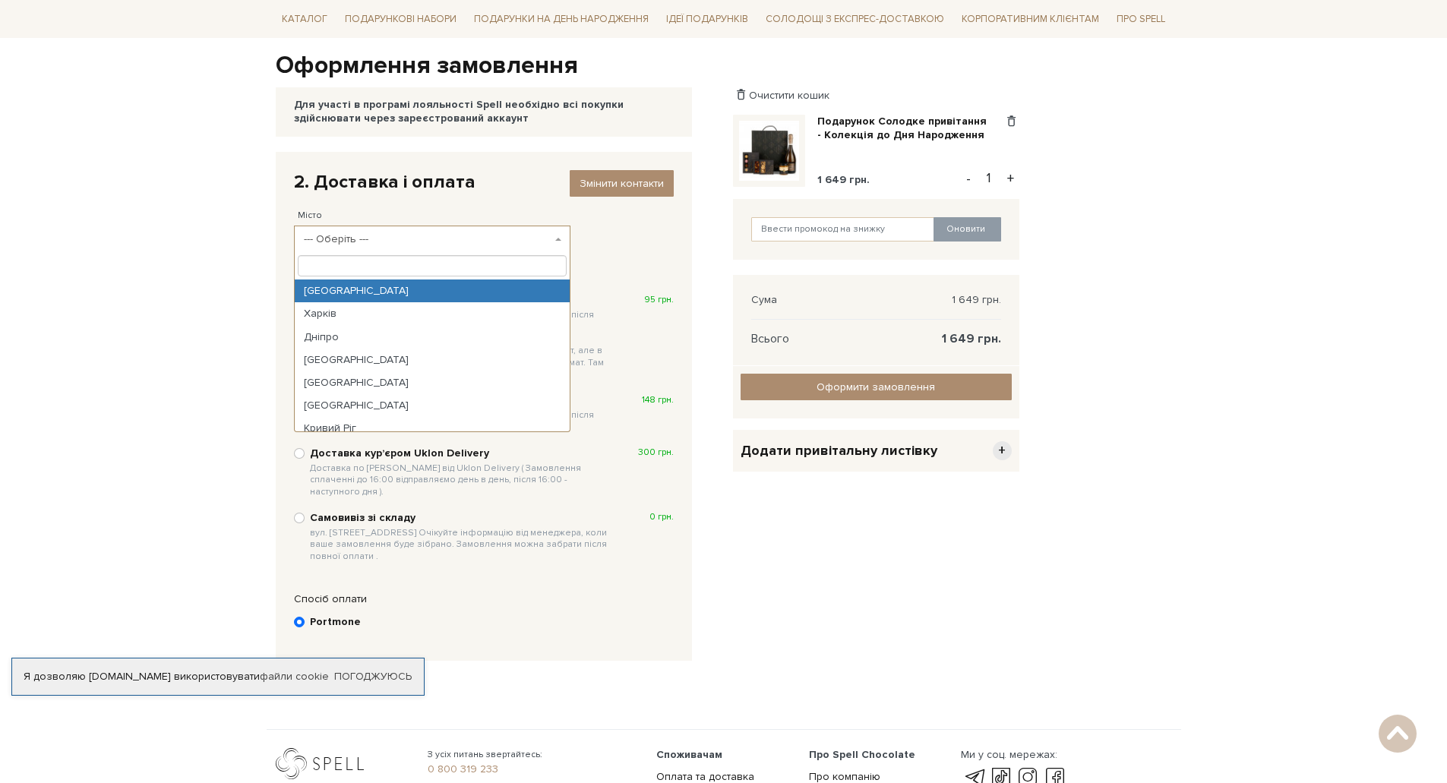
click at [415, 270] on input "search" at bounding box center [433, 265] width 270 height 21
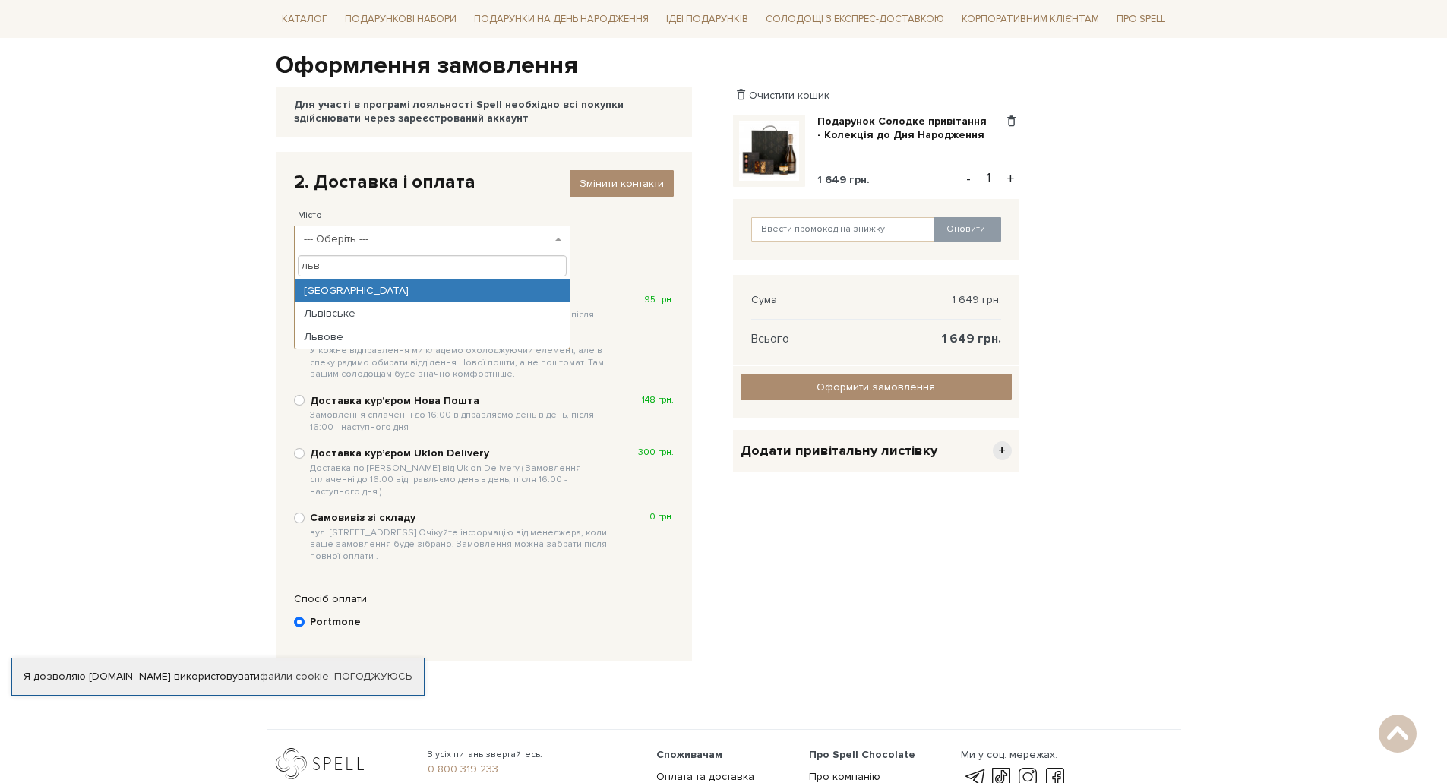
type input "льв"
select select "[GEOGRAPHIC_DATA]"
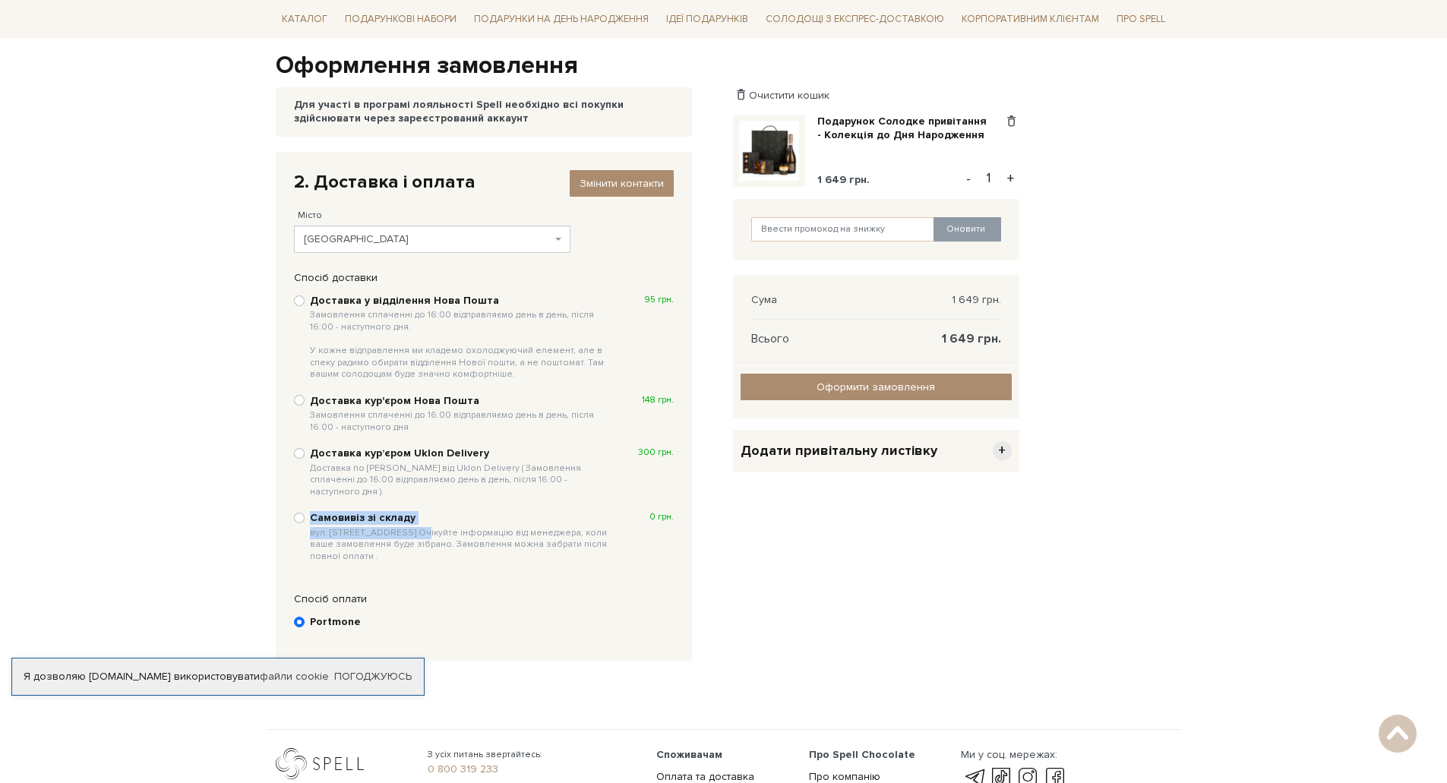
drag, startPoint x: 302, startPoint y: 523, endPoint x: 410, endPoint y: 524, distance: 107.8
click at [410, 524] on div "Самовивіз зі складу вул. [STREET_ADDRESS] Очікуйте інформацію від менеджера, ко…" at bounding box center [484, 537] width 380 height 54
click at [420, 527] on span "вул. [STREET_ADDRESS] Очікуйте інформацію від менеджера, коли ваше замовлення б…" at bounding box center [461, 545] width 303 height 36
click at [304, 523] on input "Самовивіз зі складу вул. [STREET_ADDRESS] Очікуйте інформацію від менеджера, ко…" at bounding box center [299, 518] width 11 height 11
radio input "true"
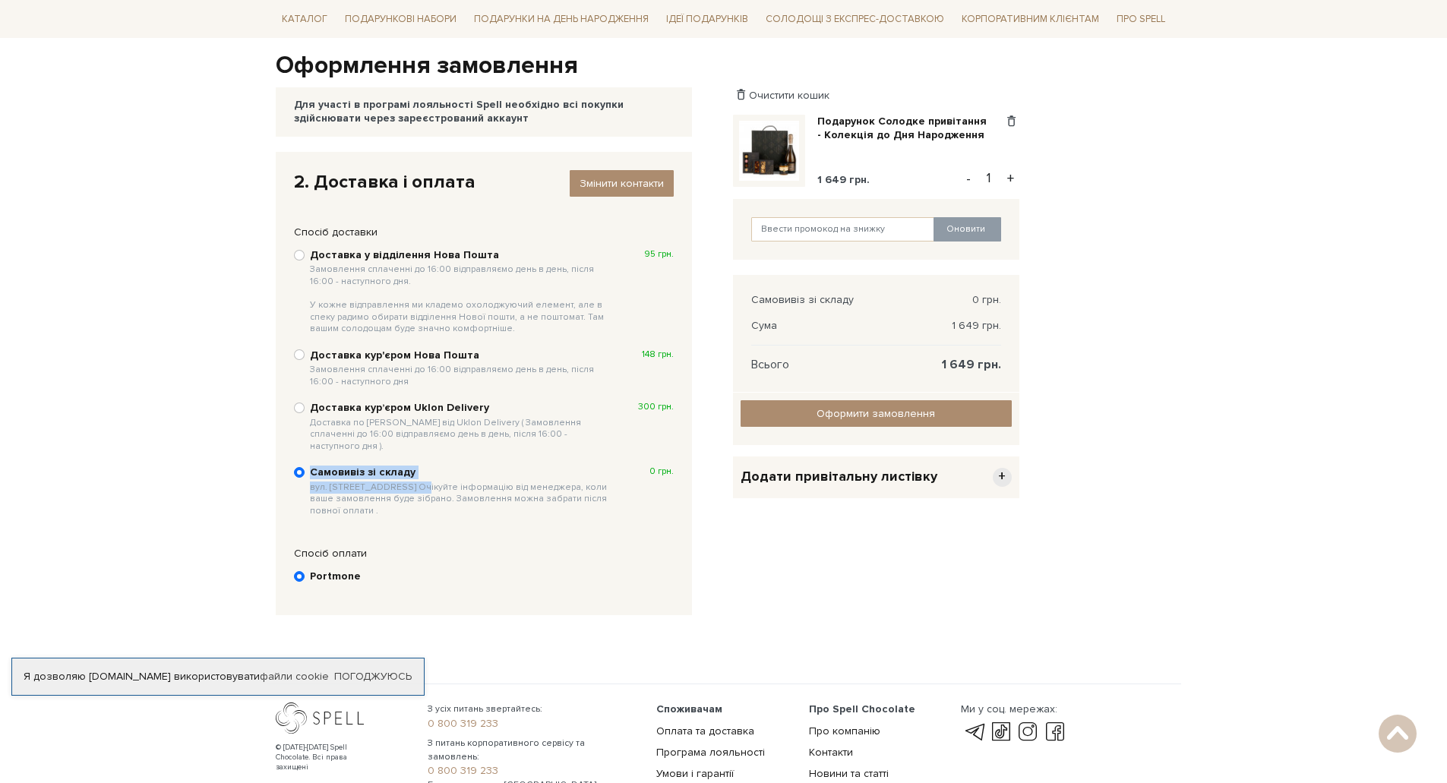
drag, startPoint x: 307, startPoint y: 478, endPoint x: 414, endPoint y: 481, distance: 107.1
click at [414, 481] on div "Самовивіз зі складу вул. [STREET_ADDRESS] Очікуйте інформацію від менеджера, ко…" at bounding box center [484, 491] width 380 height 54
click at [418, 481] on span "вул. [STREET_ADDRESS] Очікуйте інформацію від менеджера, коли ваше замовлення б…" at bounding box center [461, 499] width 303 height 36
click at [304, 478] on input "Самовивіз зі складу вул. [STREET_ADDRESS] Очікуйте інформацію від менеджера, ко…" at bounding box center [299, 472] width 11 height 11
drag, startPoint x: 417, startPoint y: 475, endPoint x: 309, endPoint y: 478, distance: 107.9
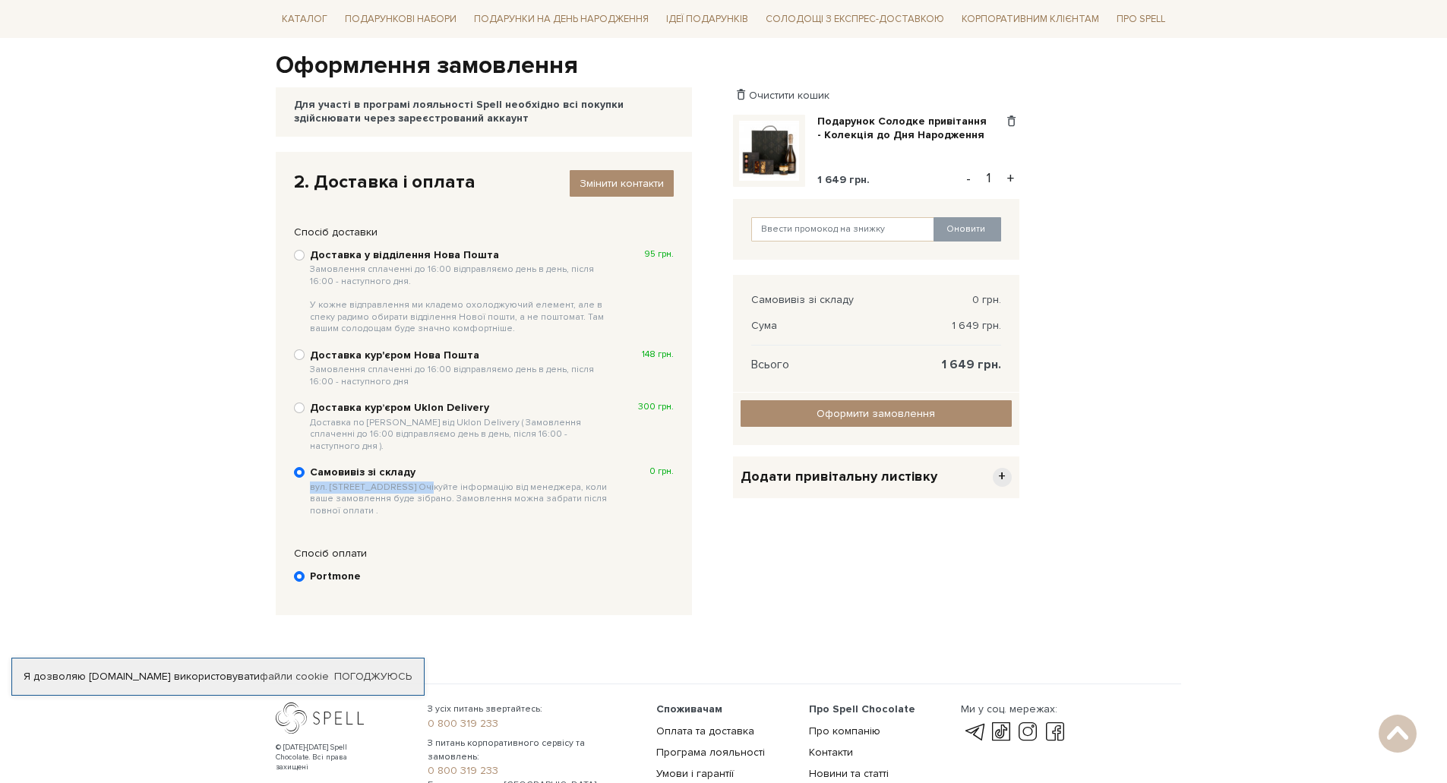
click at [310, 481] on span "вул. [STREET_ADDRESS] Очікуйте інформацію від менеджера, коли ваше замовлення б…" at bounding box center [461, 499] width 303 height 36
copy span "вул. [STREET_ADDRESS]"
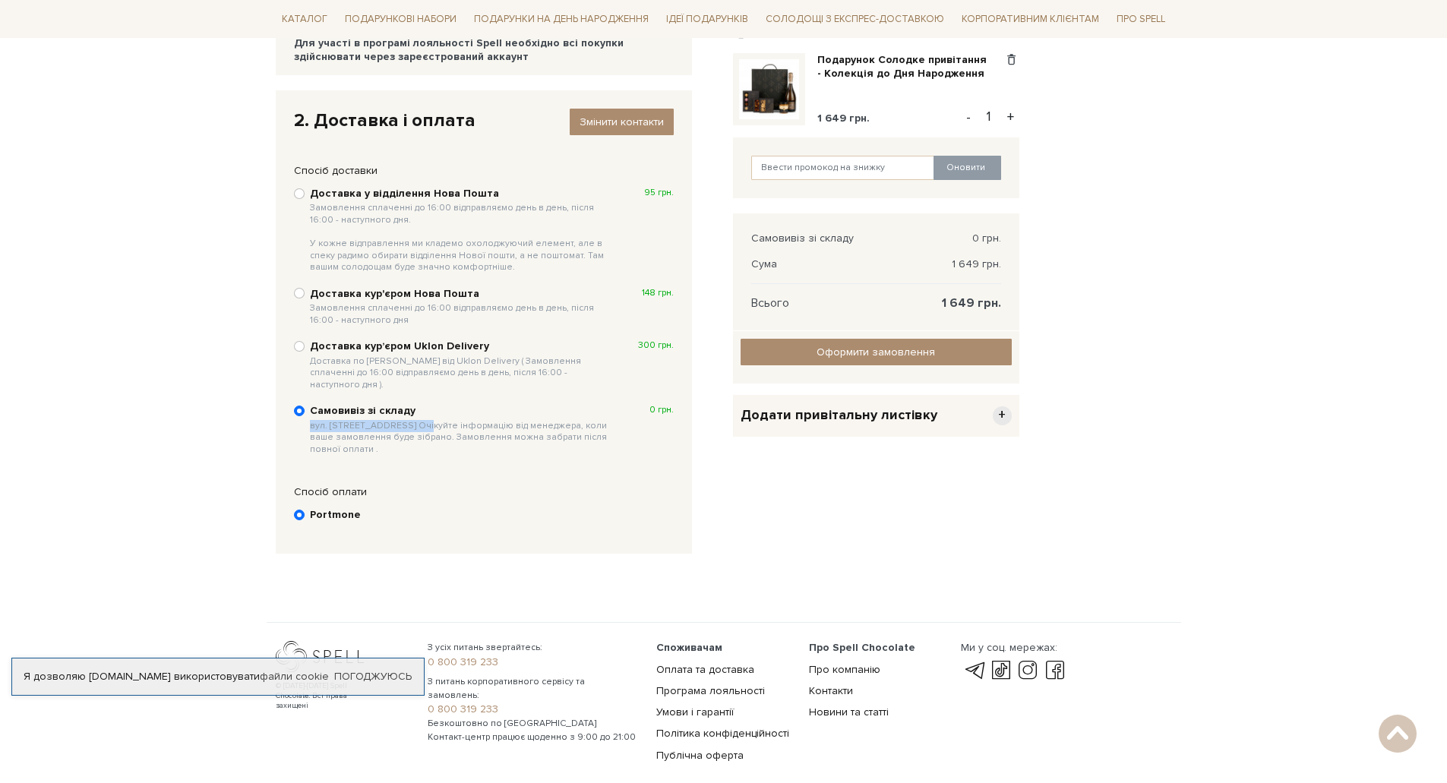
scroll to position [120, 0]
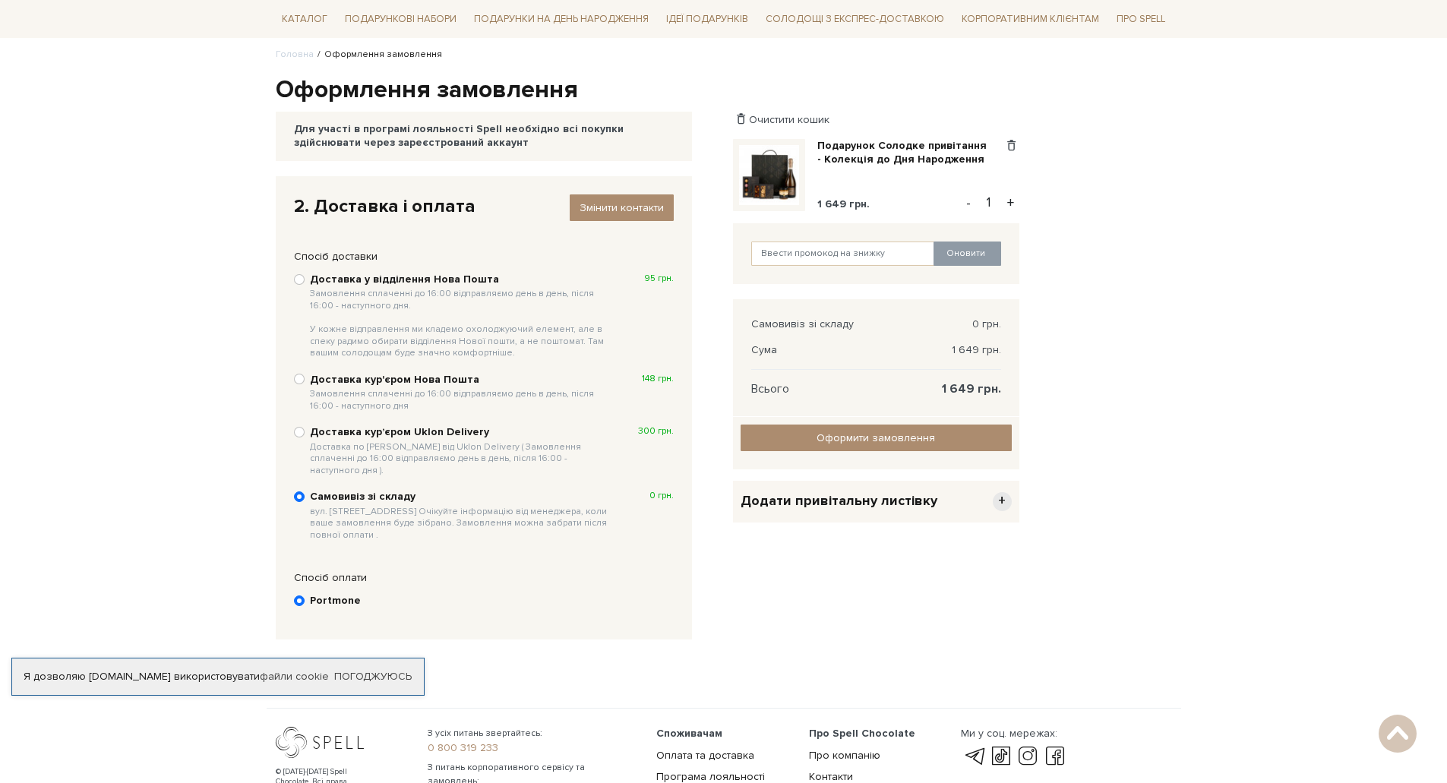
click at [152, 423] on body "Подарункові набори SALE Корпоративним клієнтам Доставка і оплата Консультація: …" at bounding box center [723, 375] width 1447 height 991
click at [377, 279] on b "Доставка у відділення Нова Пошта Замовлення сплаченні до 16:00 відправляємо ден…" at bounding box center [461, 316] width 303 height 87
click at [304, 279] on input "Доставка у відділення Нова Пошта Замовлення сплаченні до 16:00 відправляємо ден…" at bounding box center [299, 279] width 11 height 11
radio input "true"
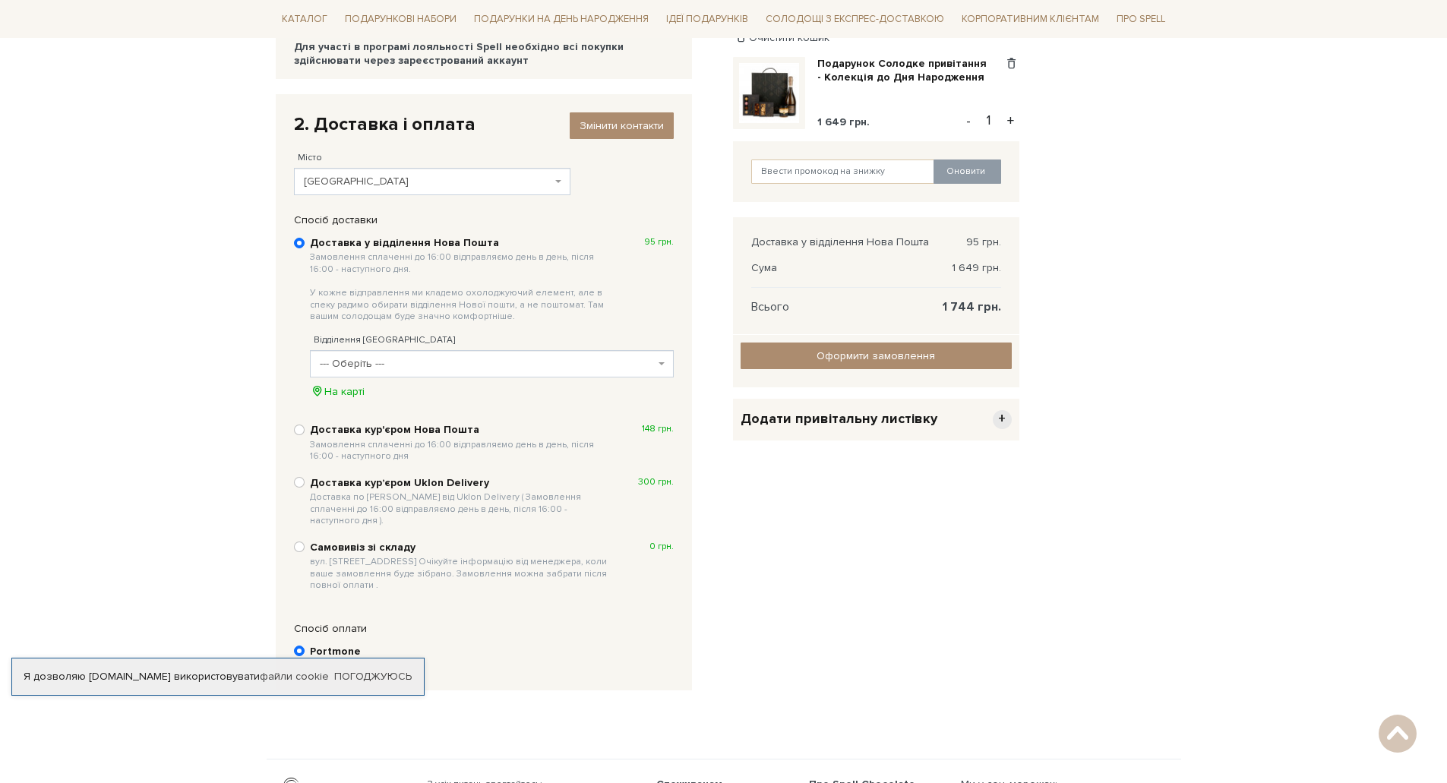
scroll to position [272, 0]
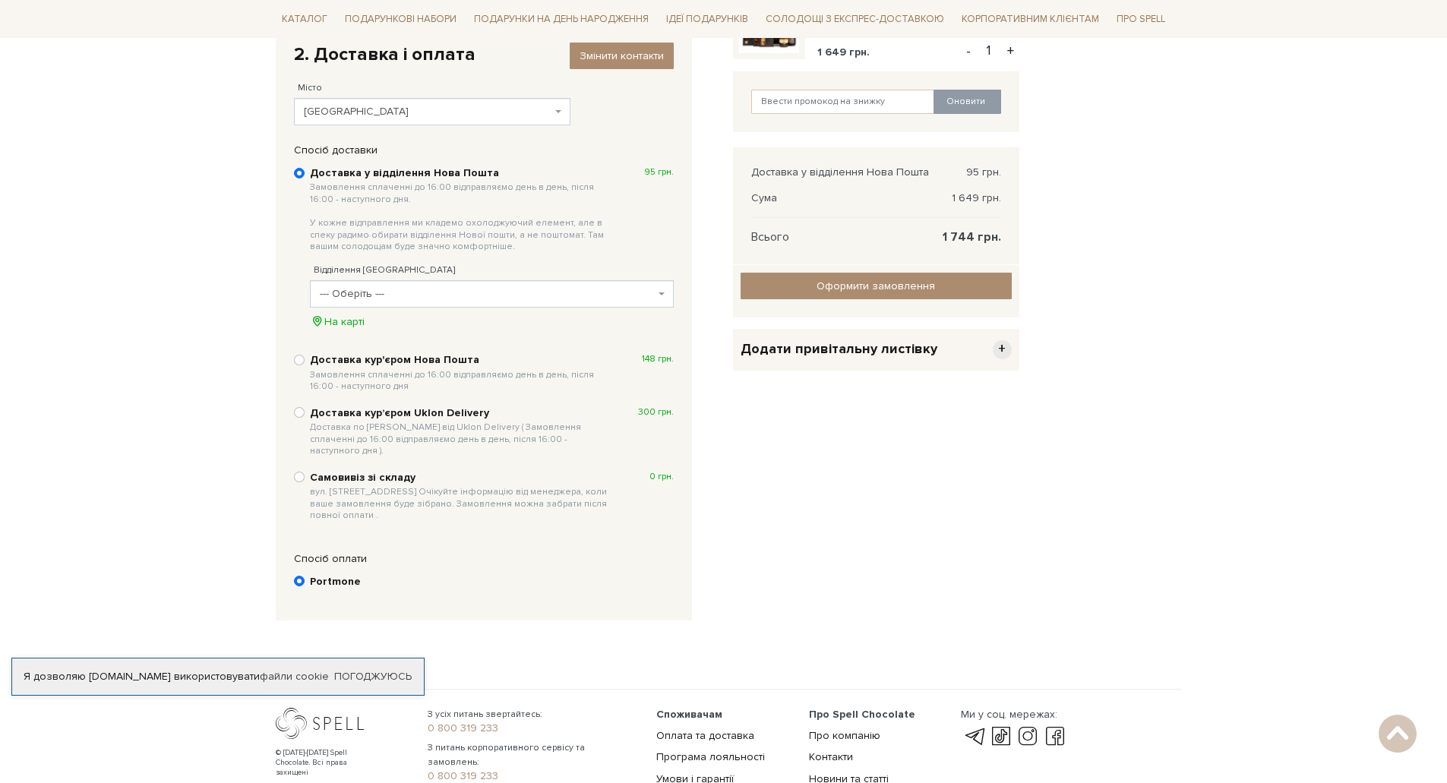
click at [459, 282] on span "--- Оберіть ---" at bounding box center [492, 293] width 364 height 27
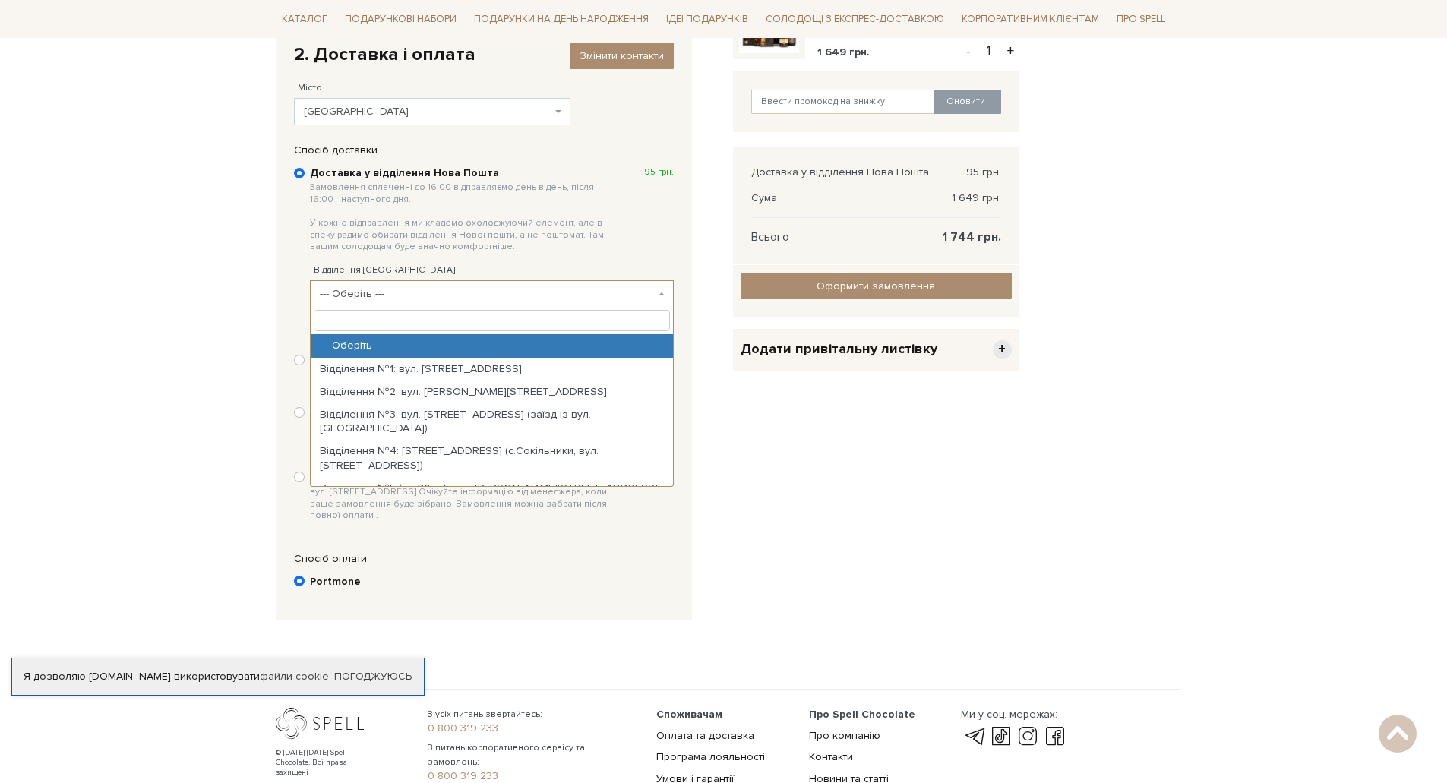
click at [451, 331] on input "search" at bounding box center [492, 320] width 356 height 21
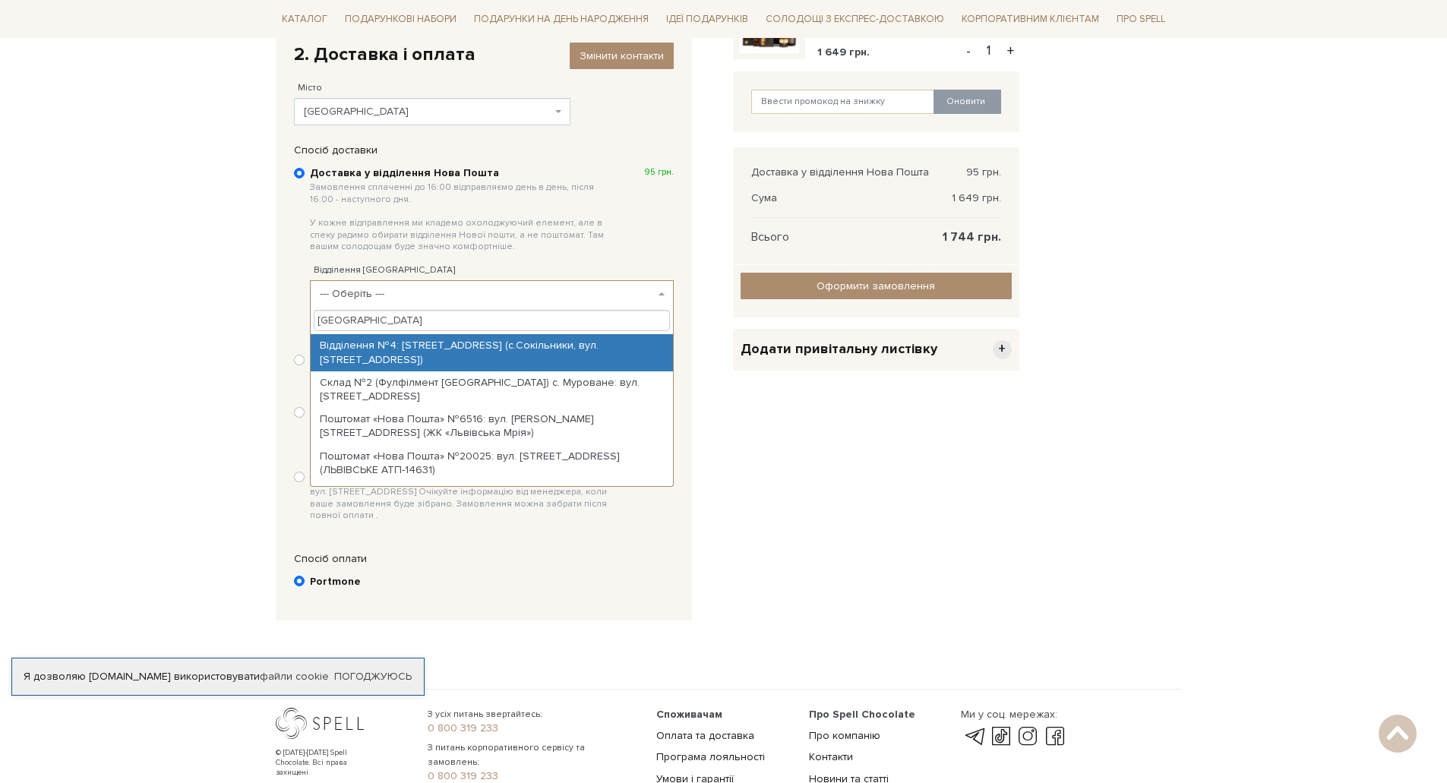
click at [443, 318] on input "[GEOGRAPHIC_DATA]" at bounding box center [492, 320] width 356 height 21
click at [525, 312] on input "[GEOGRAPHIC_DATA]" at bounding box center [492, 320] width 356 height 21
drag, startPoint x: 386, startPoint y: 326, endPoint x: 144, endPoint y: 323, distance: 241.5
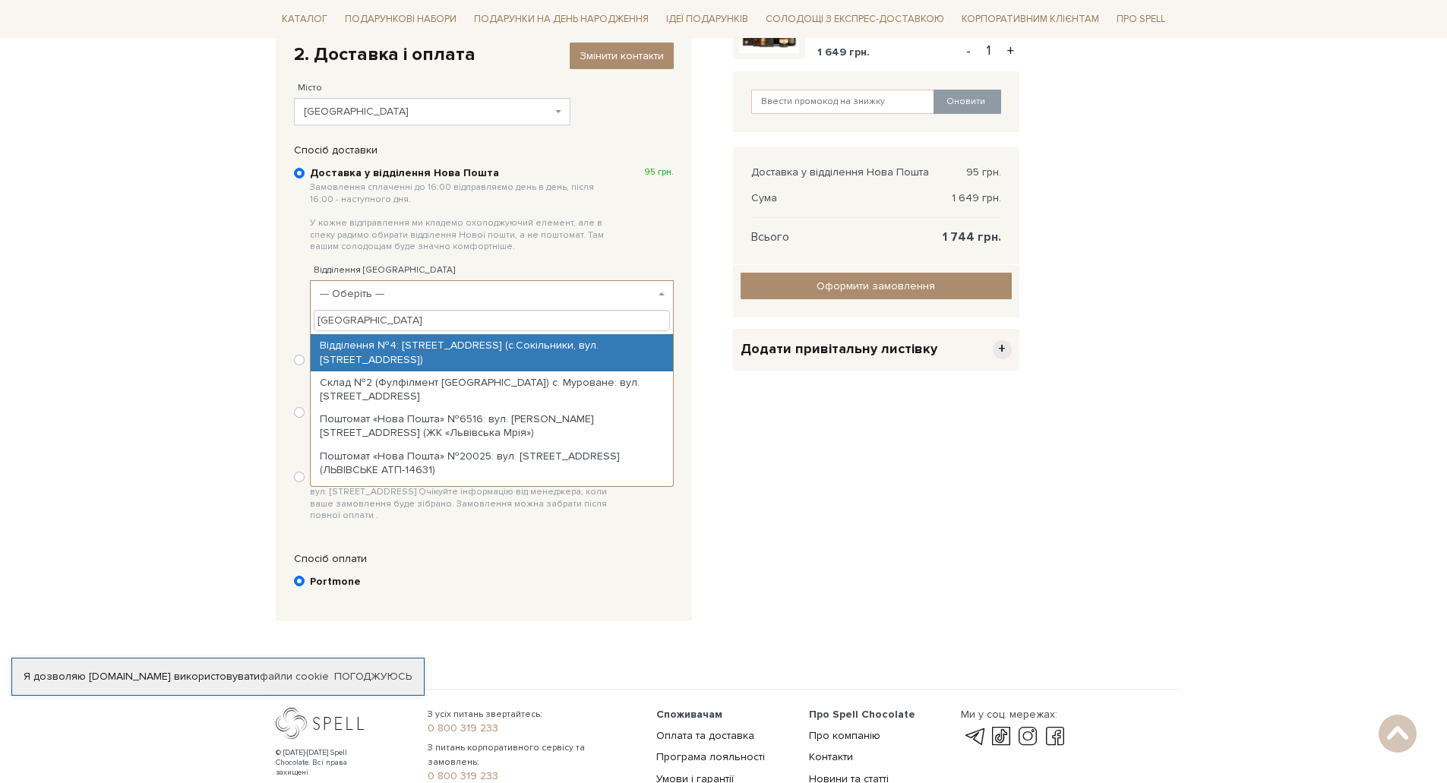
click at [153, 323] on body "Подарункові набори SALE Корпоративним клієнтам Доставка і оплата Консультація: …" at bounding box center [723, 289] width 1447 height 1123
paste input "6397"
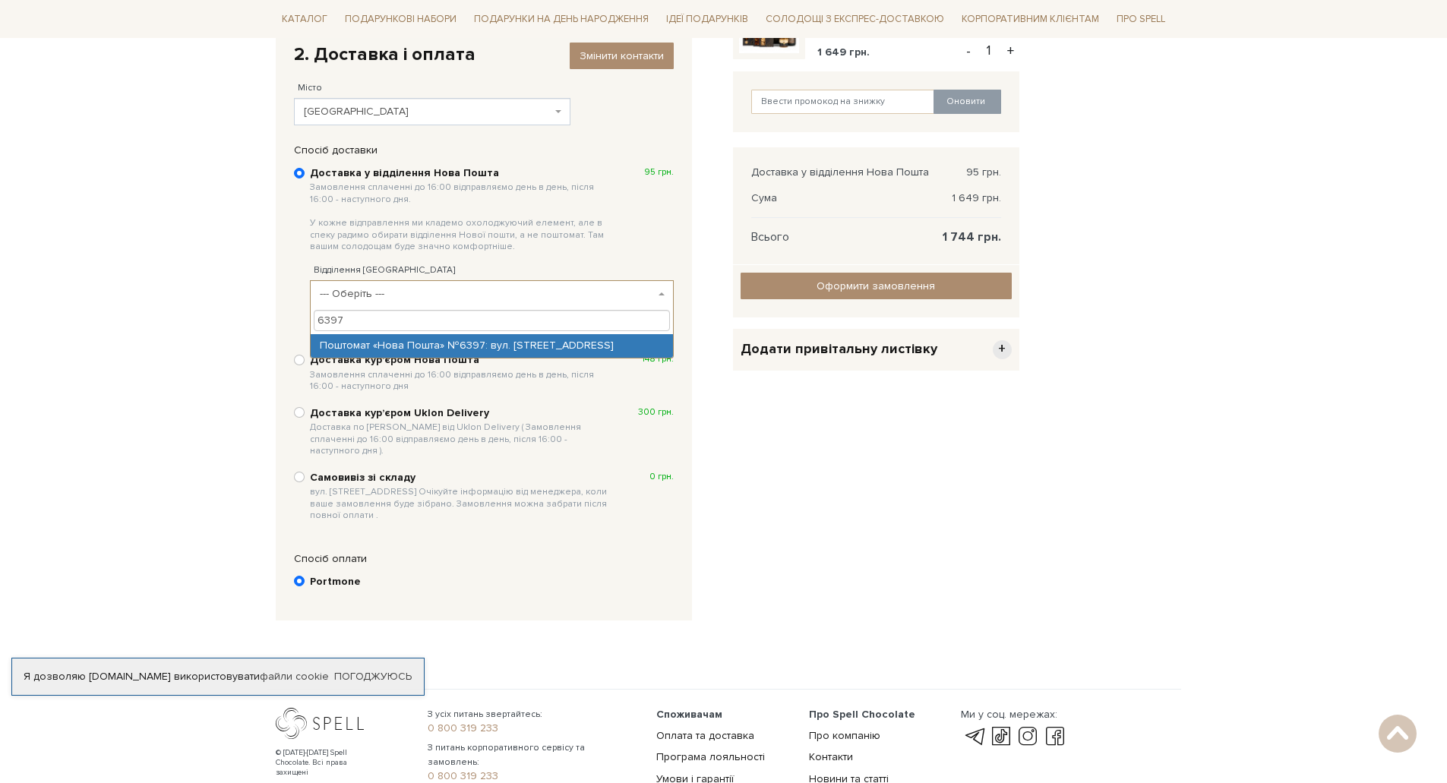
type input "6397"
select select "Поштомат «Нова Пошта» №6397: вул. [STREET_ADDRESS]"
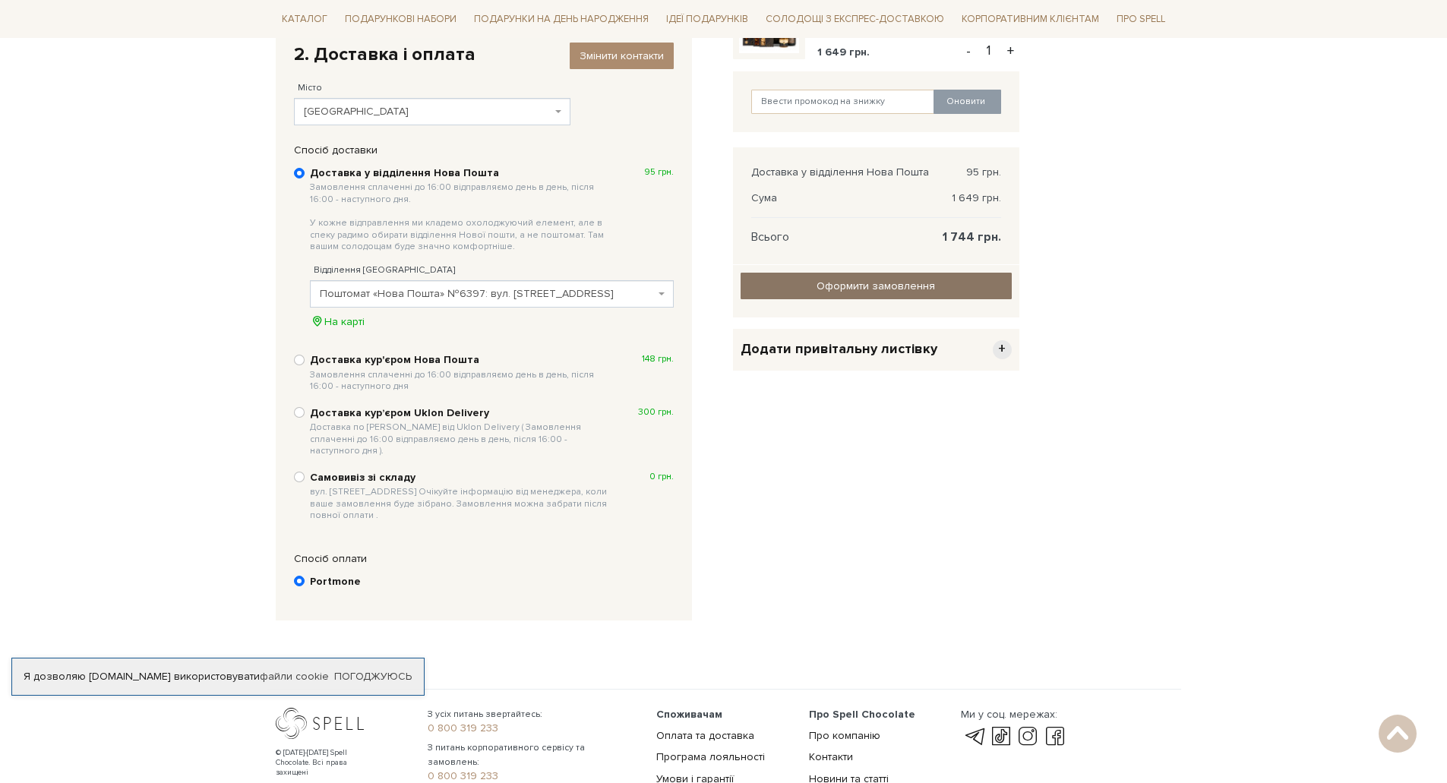
click at [891, 285] on input "Оформити замовлення" at bounding box center [875, 286] width 271 height 27
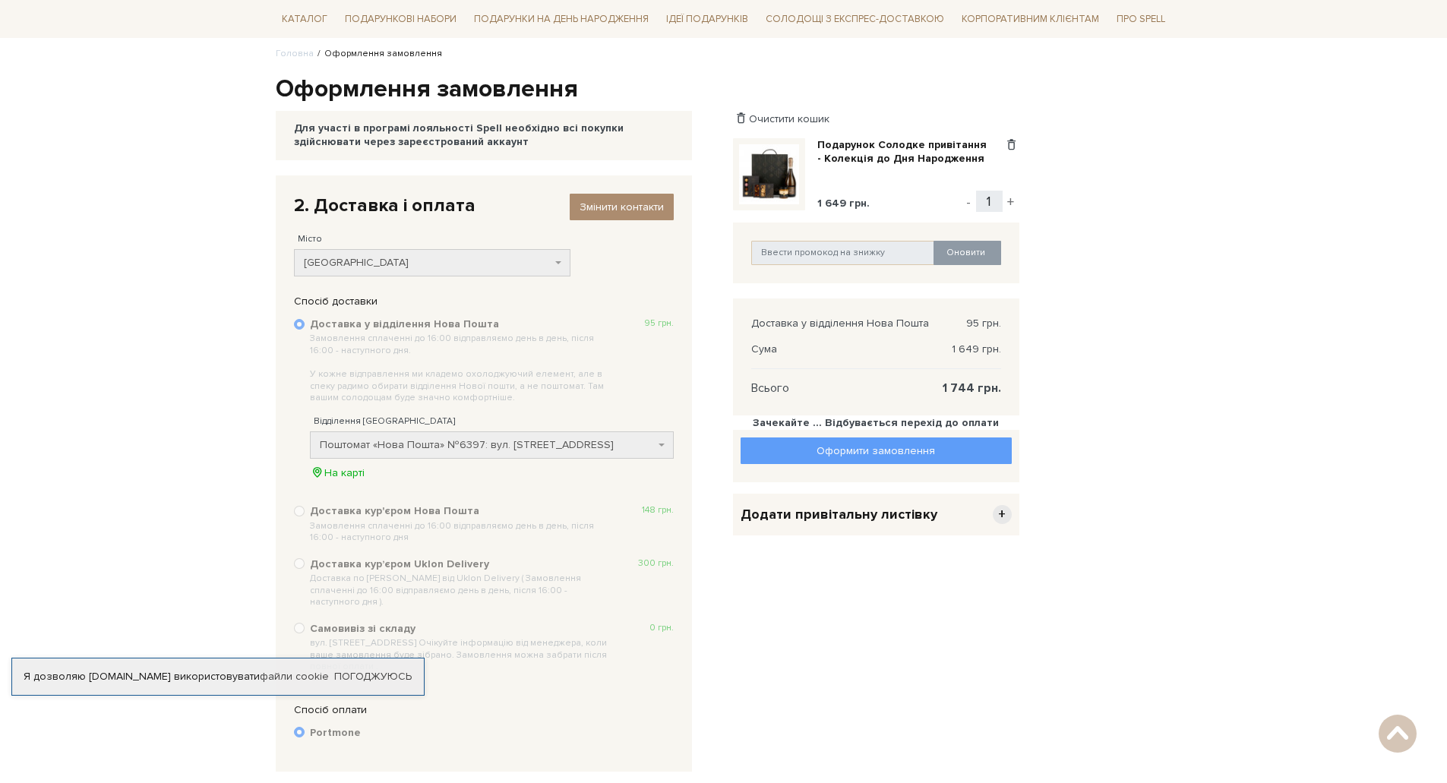
scroll to position [120, 0]
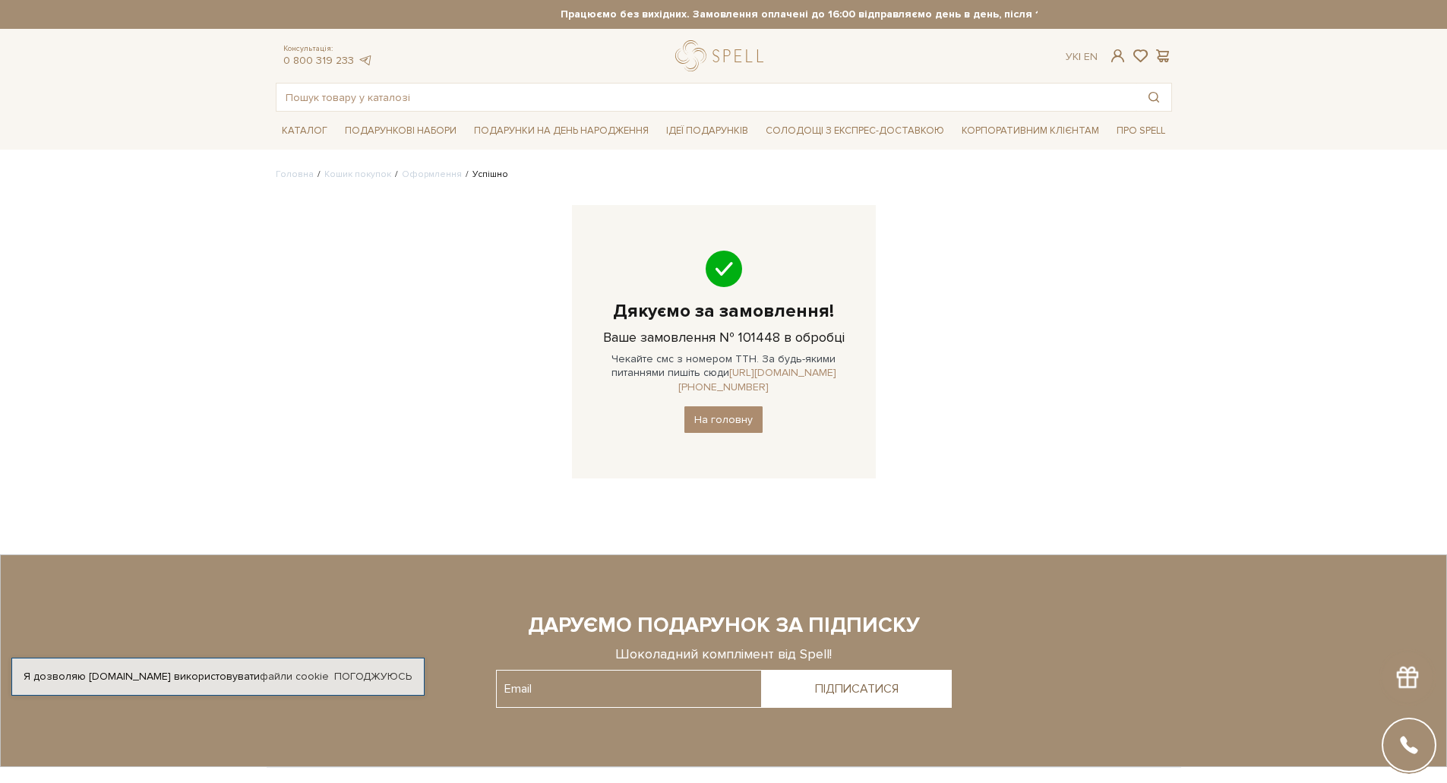
click at [806, 371] on link "[URL][DOMAIN_NAME][PHONE_NUMBER]" at bounding box center [757, 379] width 158 height 27
